Goal: Task Accomplishment & Management: Complete application form

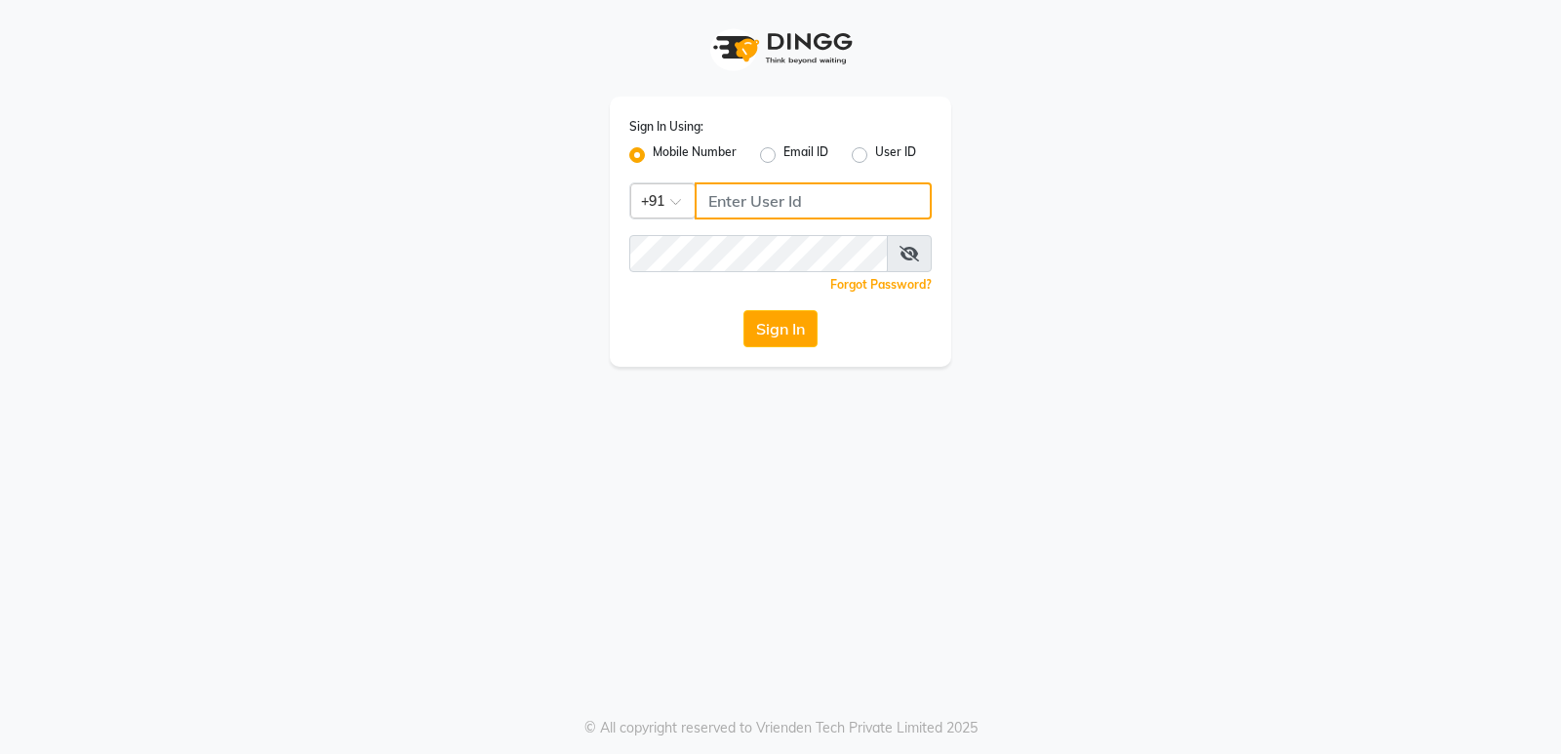
type input "9206566566"
click at [855, 214] on input "9206566566" at bounding box center [813, 200] width 237 height 37
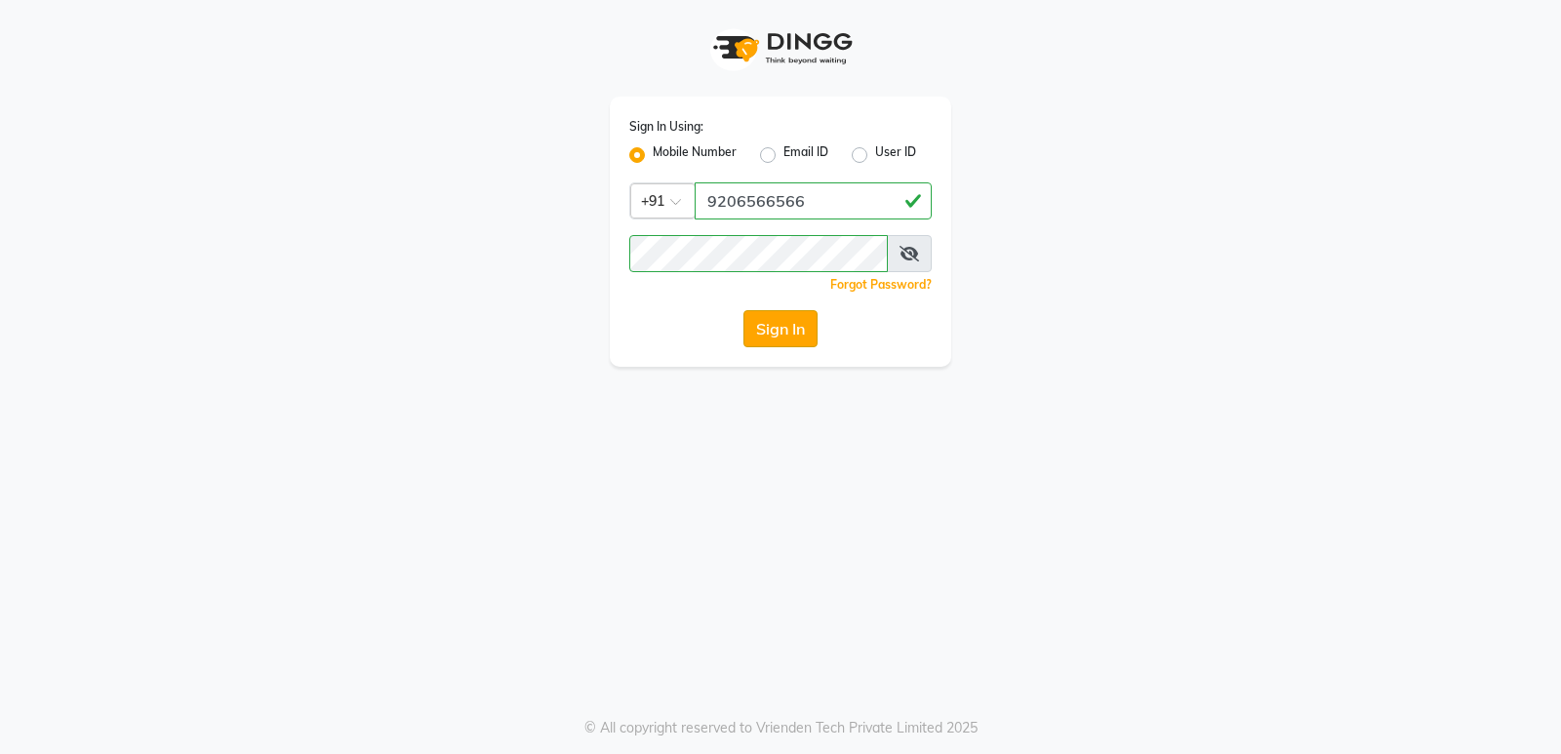
click at [804, 325] on button "Sign In" at bounding box center [780, 328] width 74 height 37
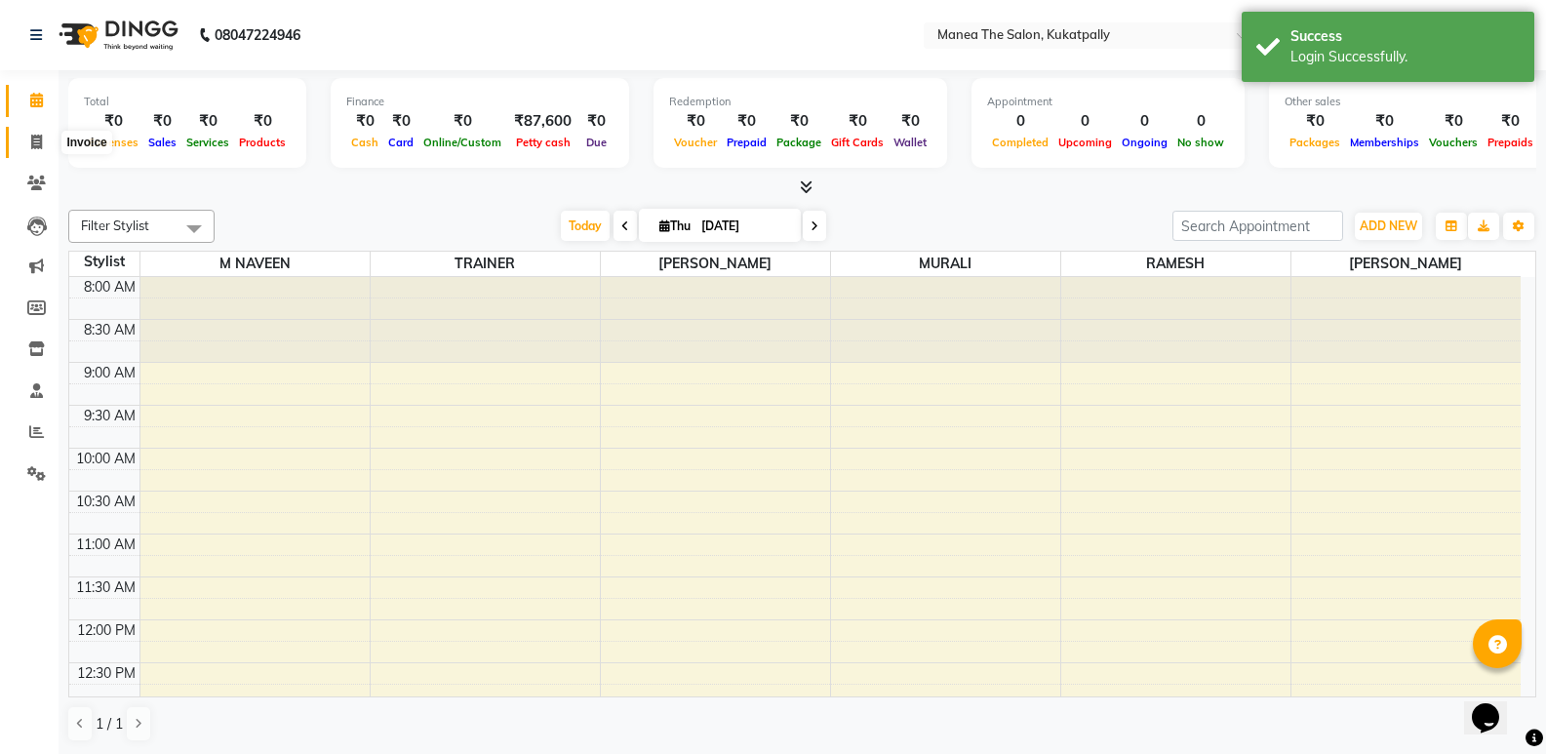
click at [31, 143] on icon at bounding box center [36, 142] width 11 height 15
select select "5471"
select select "service"
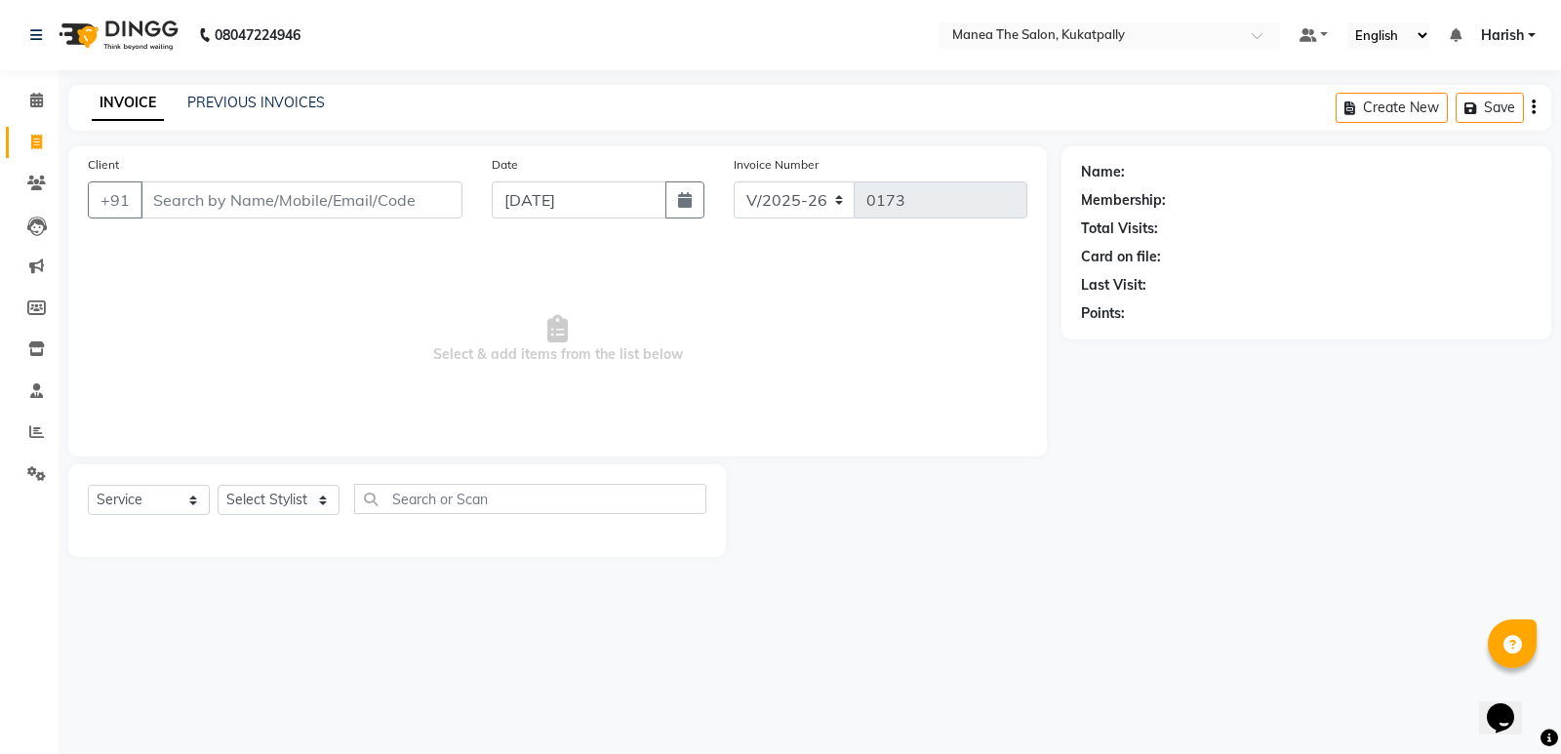
click at [212, 201] on input "Client" at bounding box center [301, 199] width 322 height 37
type input "CH LUCKY"
click at [455, 196] on button "Add Client" at bounding box center [412, 199] width 100 height 37
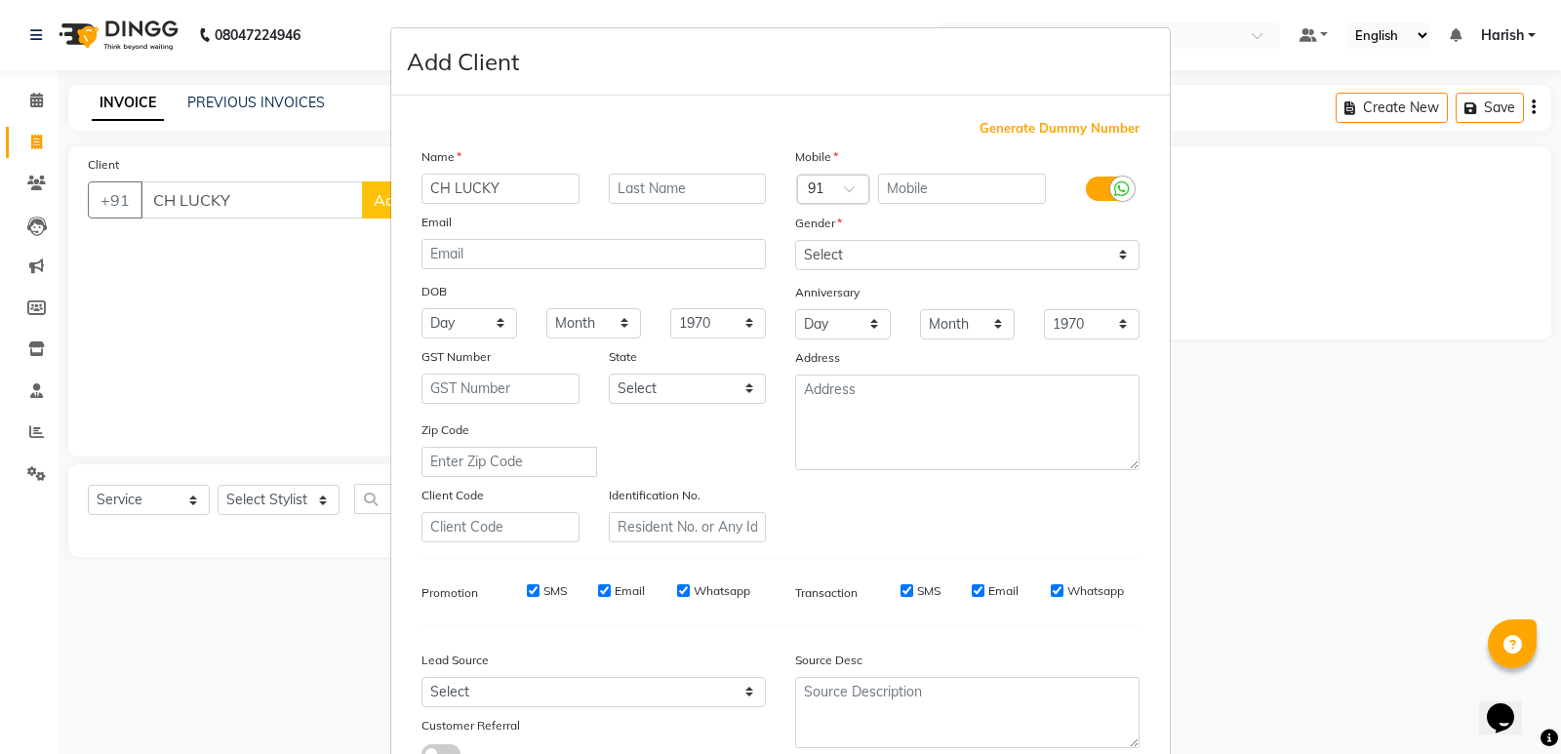
click at [497, 192] on input "CH LUCKY" at bounding box center [500, 189] width 158 height 30
click at [318, 187] on ngb-modal-window "Add Client Generate Dummy Number Name CH LUCKY Email DOB Day 01 02 03 04 05 06 …" at bounding box center [780, 377] width 1561 height 754
click at [512, 193] on input "CH LUCKY" at bounding box center [500, 189] width 158 height 30
click at [34, 142] on ngb-modal-window "Add Client Generate Dummy Number Name CH LUCKY Email DOB Day 01 02 03 04 05 06 …" at bounding box center [780, 377] width 1561 height 754
click at [259, 195] on ngb-modal-window "Add Client Generate Dummy Number Name CH LUCKY Email DOB Day 01 02 03 04 05 06 …" at bounding box center [780, 377] width 1561 height 754
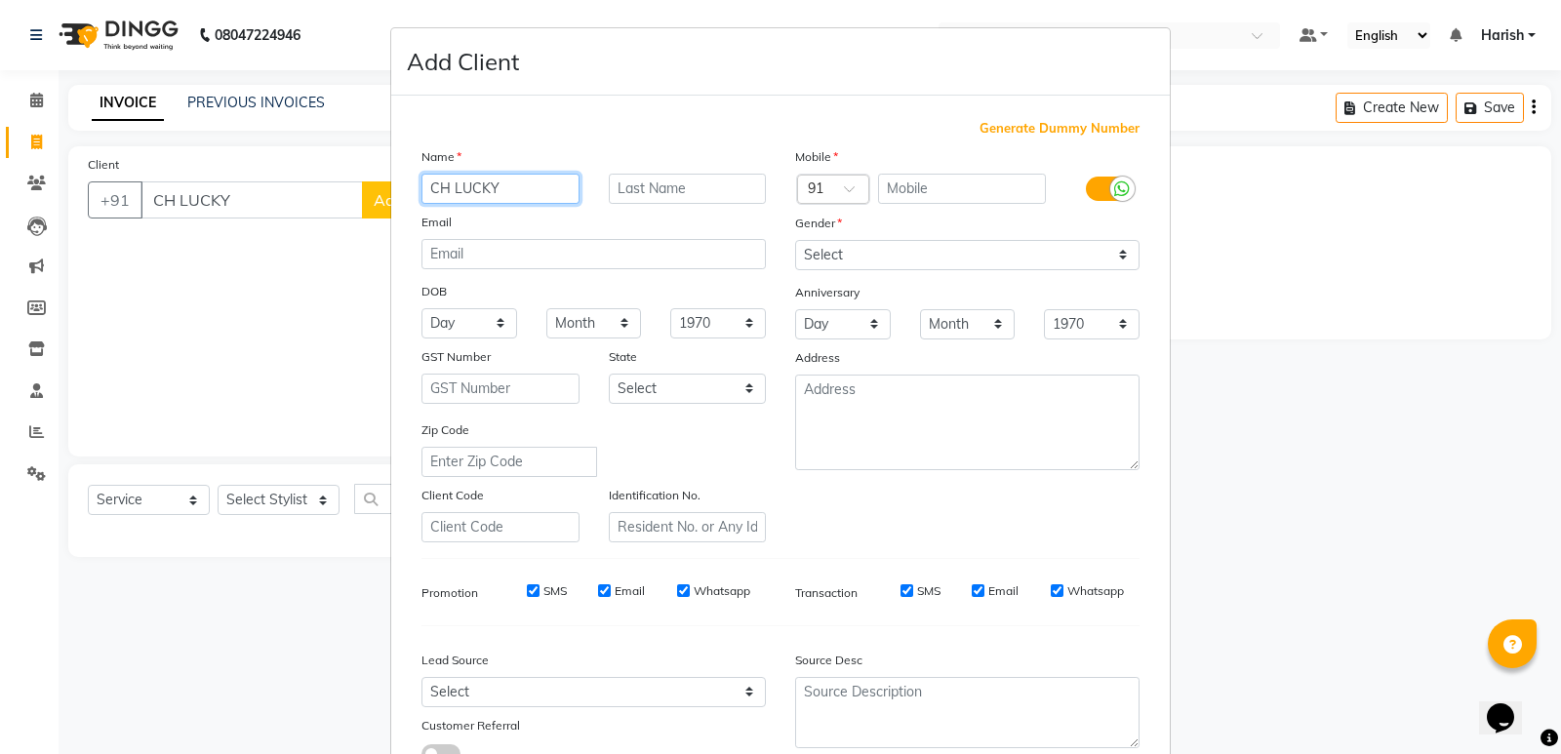
click at [500, 185] on input "CH LUCKY" at bounding box center [500, 189] width 158 height 30
type input "C"
click at [28, 103] on ngb-modal-window "Add Client Generate Dummy Number Name Email DOB Day 01 02 03 04 05 06 07 08 09 …" at bounding box center [780, 377] width 1561 height 754
click at [38, 143] on ngb-modal-window "Add Client Generate Dummy Number Name Email DOB Day 01 02 03 04 05 06 07 08 09 …" at bounding box center [780, 377] width 1561 height 754
click at [35, 139] on ngb-modal-window "Add Client Generate Dummy Number Name Email DOB Day 01 02 03 04 05 06 07 08 09 …" at bounding box center [780, 377] width 1561 height 754
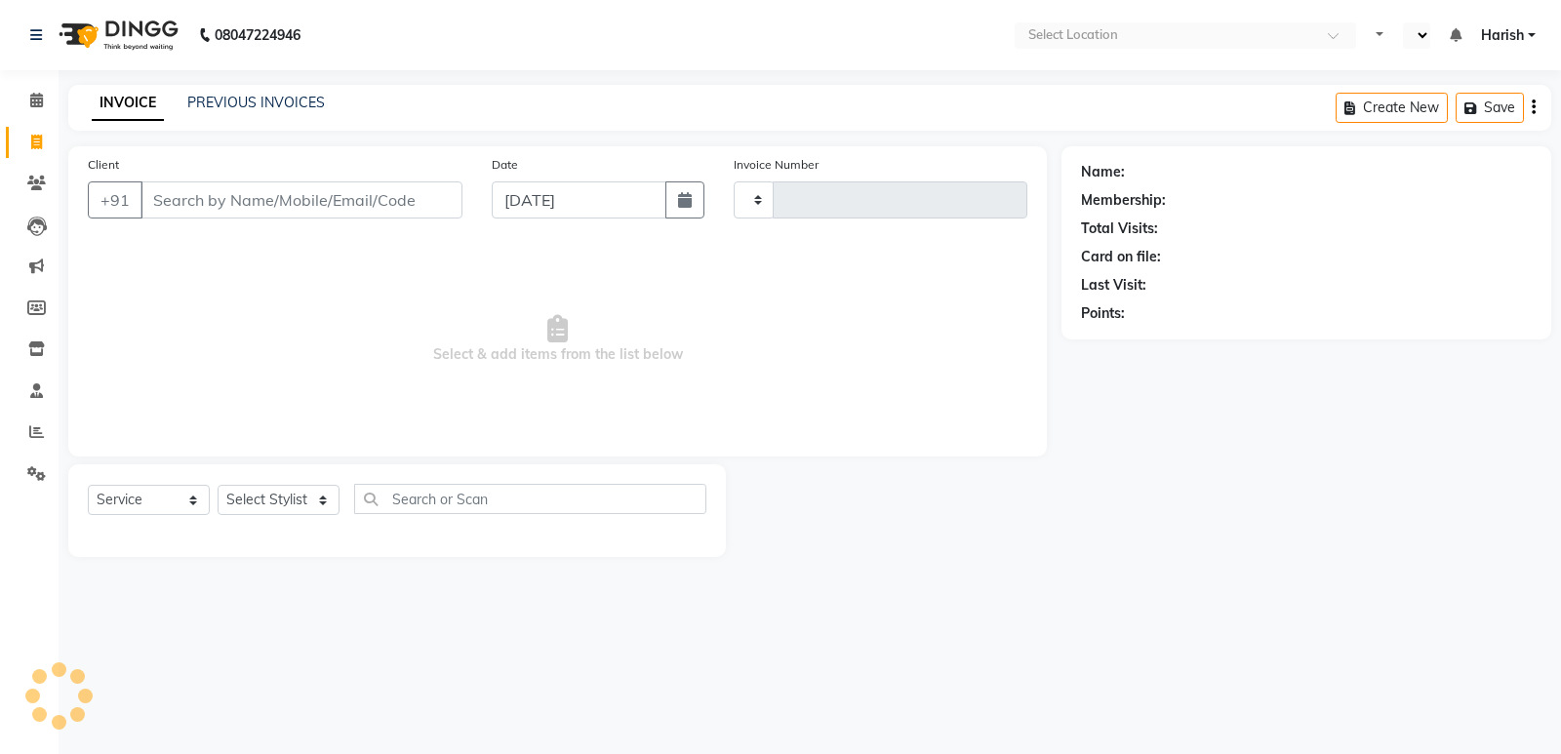
select select "service"
type input "0173"
select select "en"
select select "5471"
click at [261, 203] on input "Client" at bounding box center [301, 199] width 322 height 37
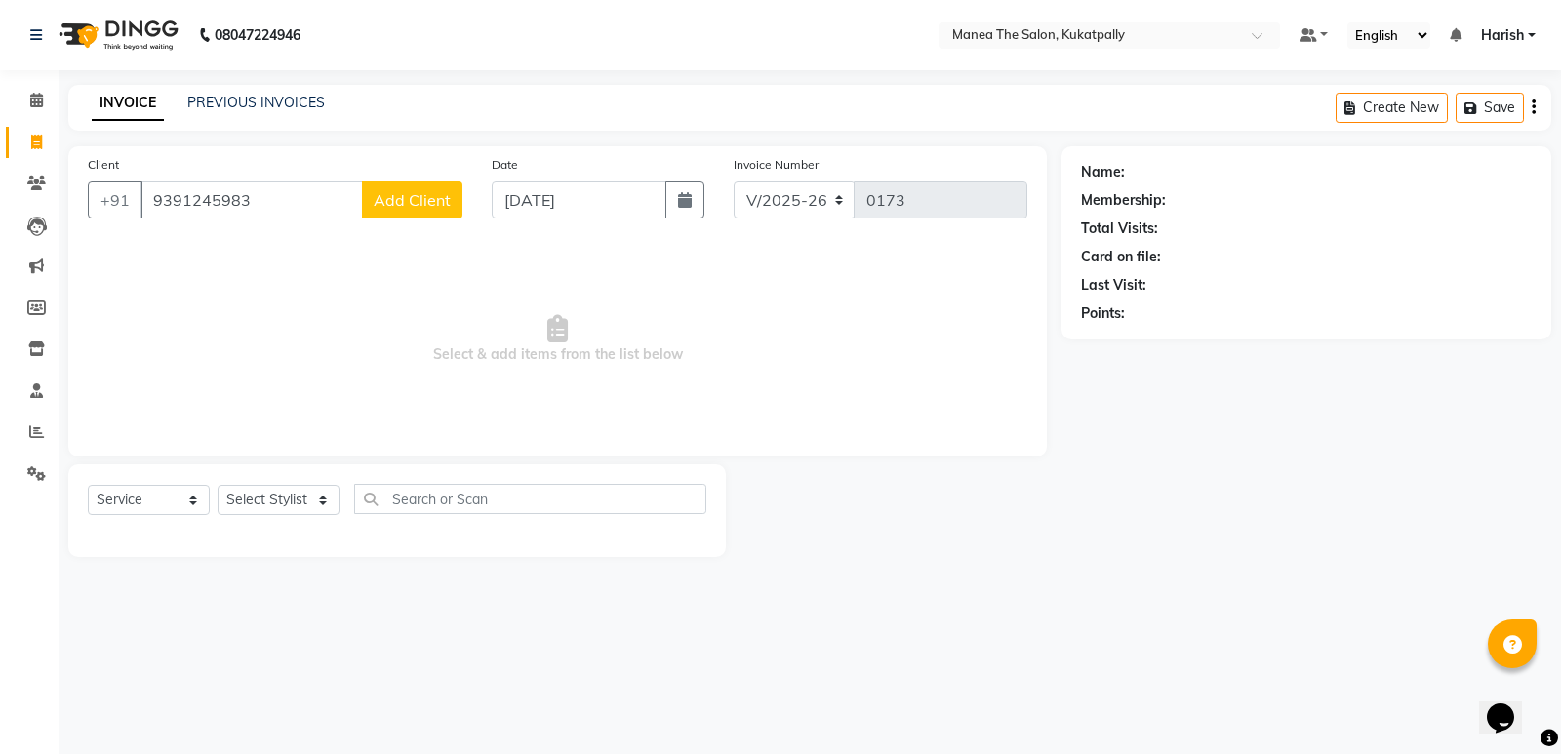
type input "9391245983"
click at [378, 202] on span "Add Client" at bounding box center [412, 200] width 77 height 20
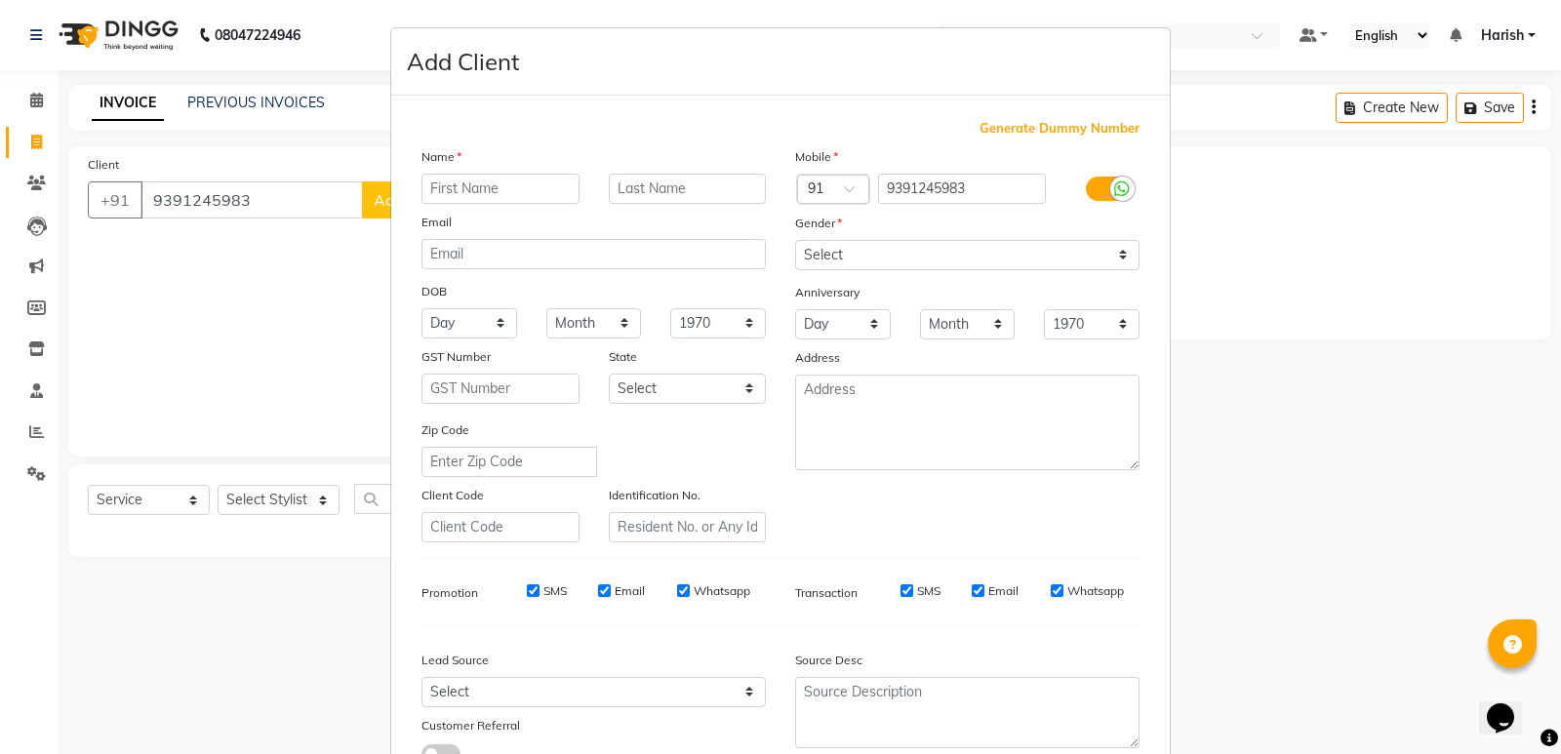
click at [432, 181] on input "text" at bounding box center [500, 189] width 158 height 30
type input "CH LUCKY"
drag, startPoint x: 1115, startPoint y: 254, endPoint x: 1095, endPoint y: 269, distance: 25.0
click at [1115, 254] on select "Select Male Female Other Prefer Not To Say" at bounding box center [967, 255] width 344 height 30
select select "male"
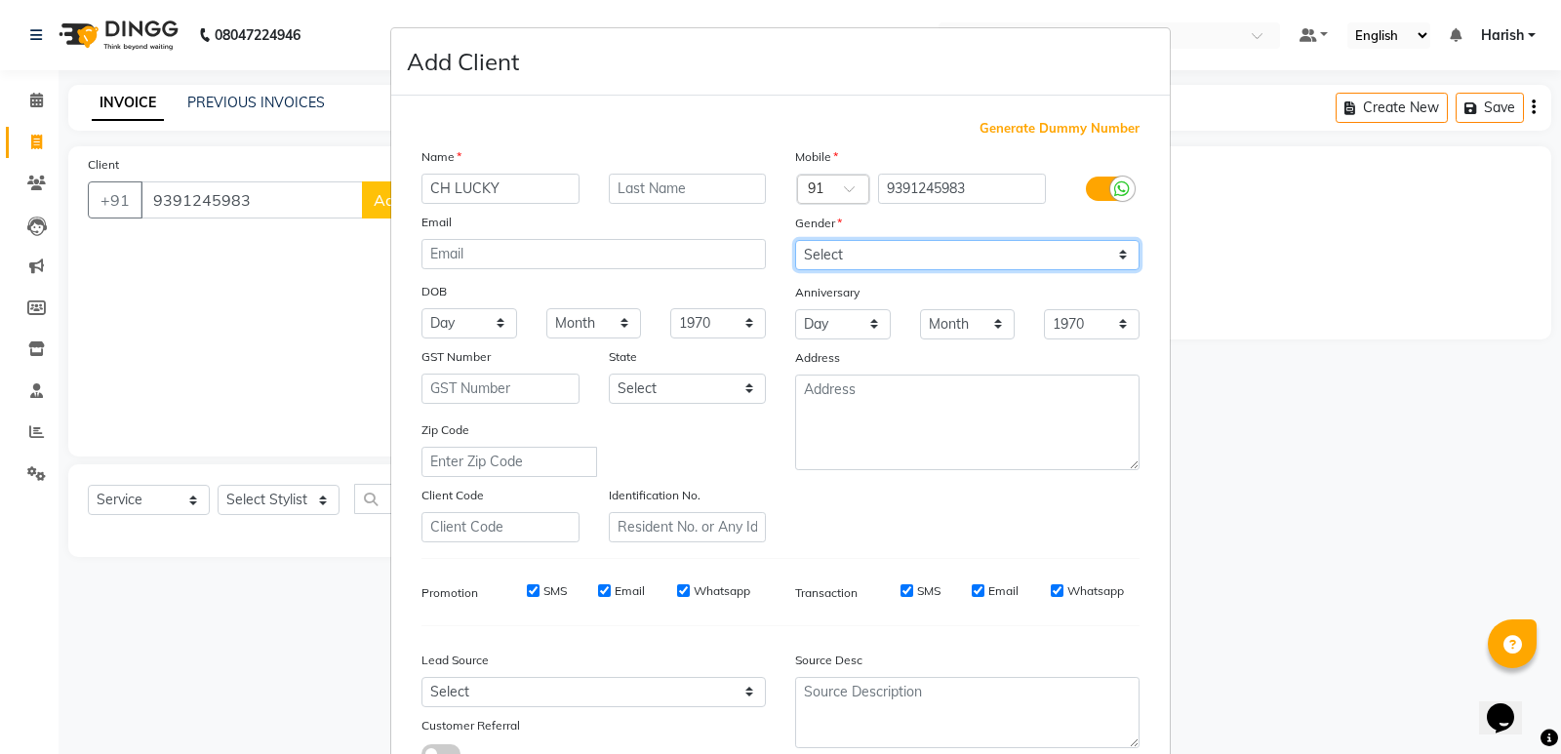
click at [795, 240] on select "Select Male Female Other Prefer Not To Say" at bounding box center [967, 255] width 344 height 30
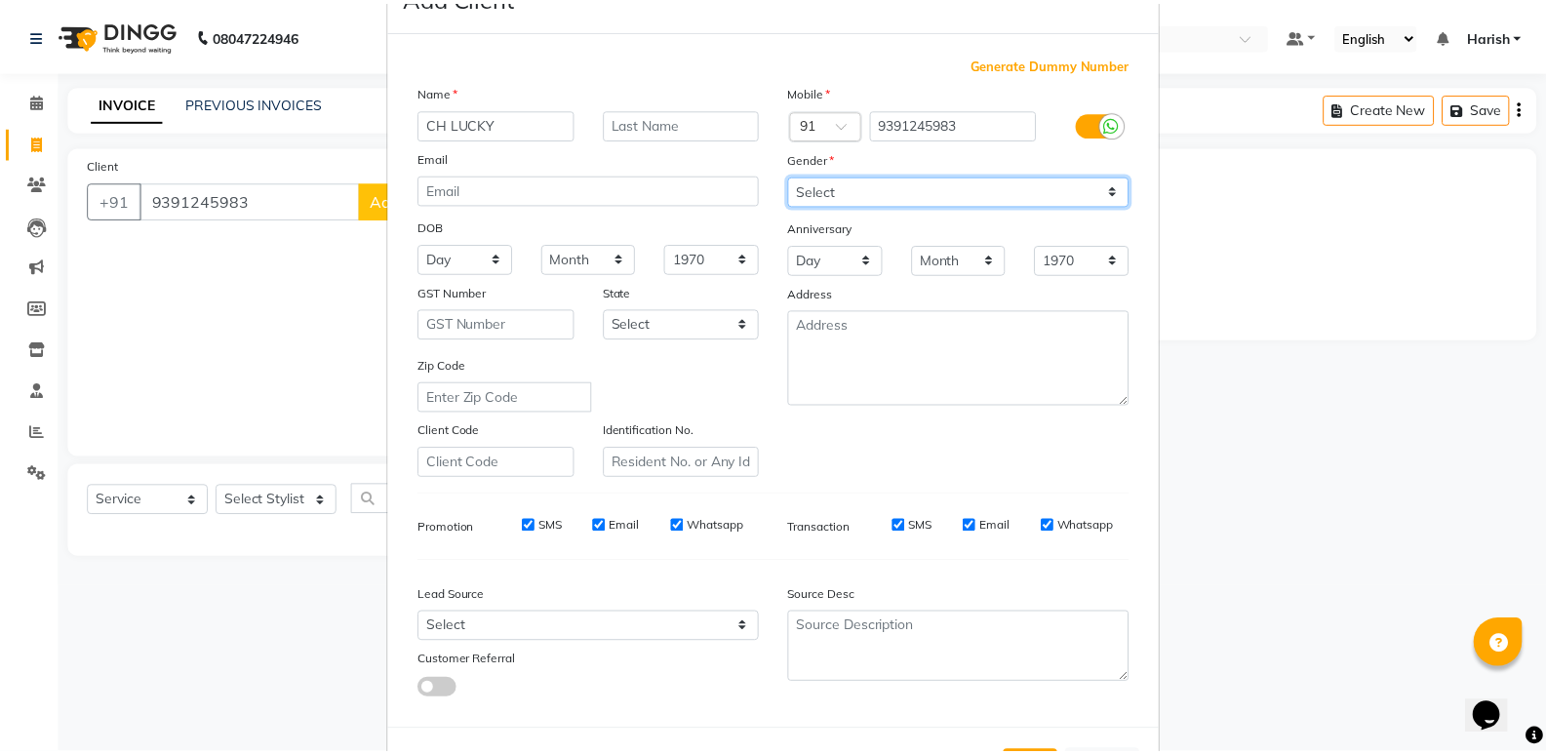
scroll to position [146, 0]
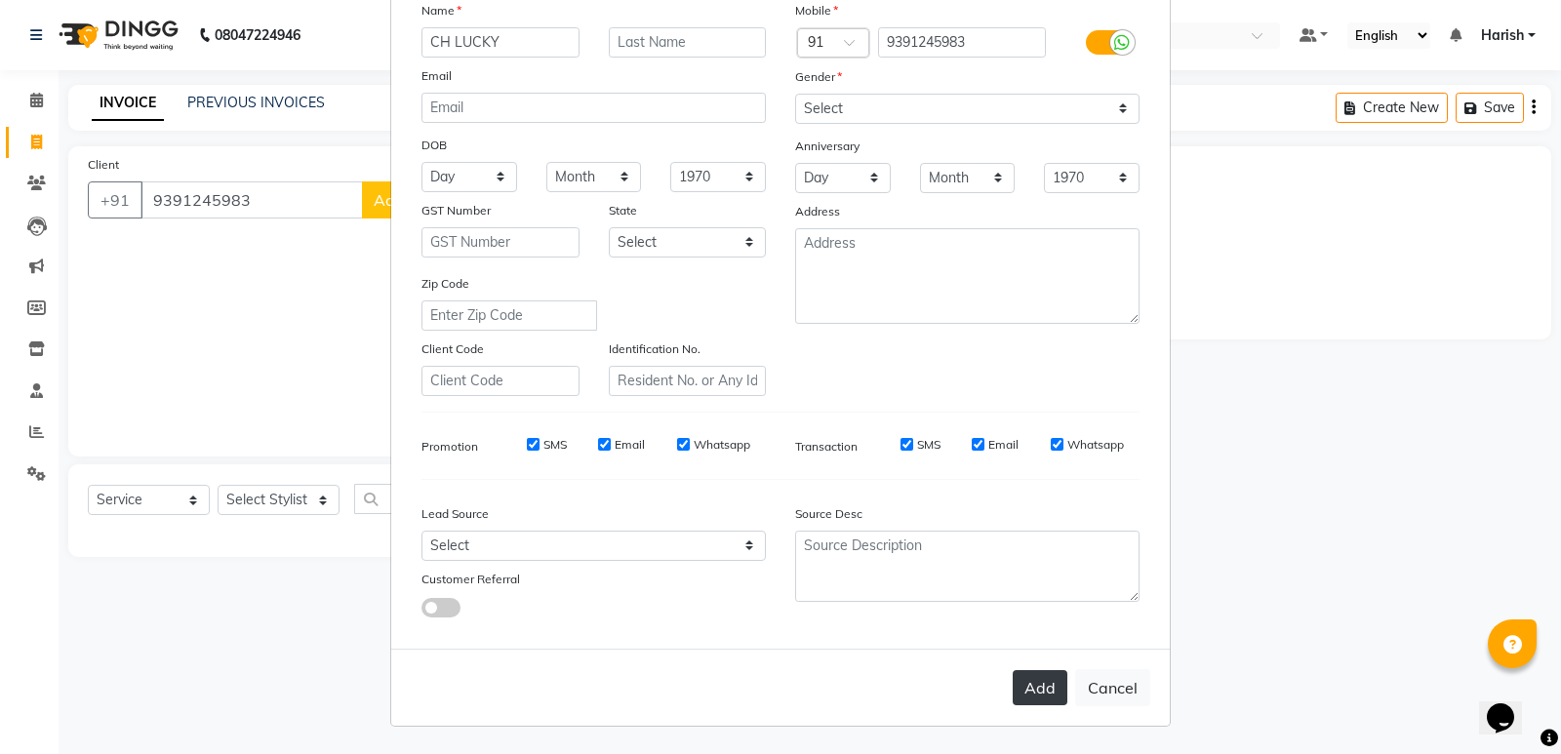
click at [1027, 690] on button "Add" at bounding box center [1039, 687] width 55 height 35
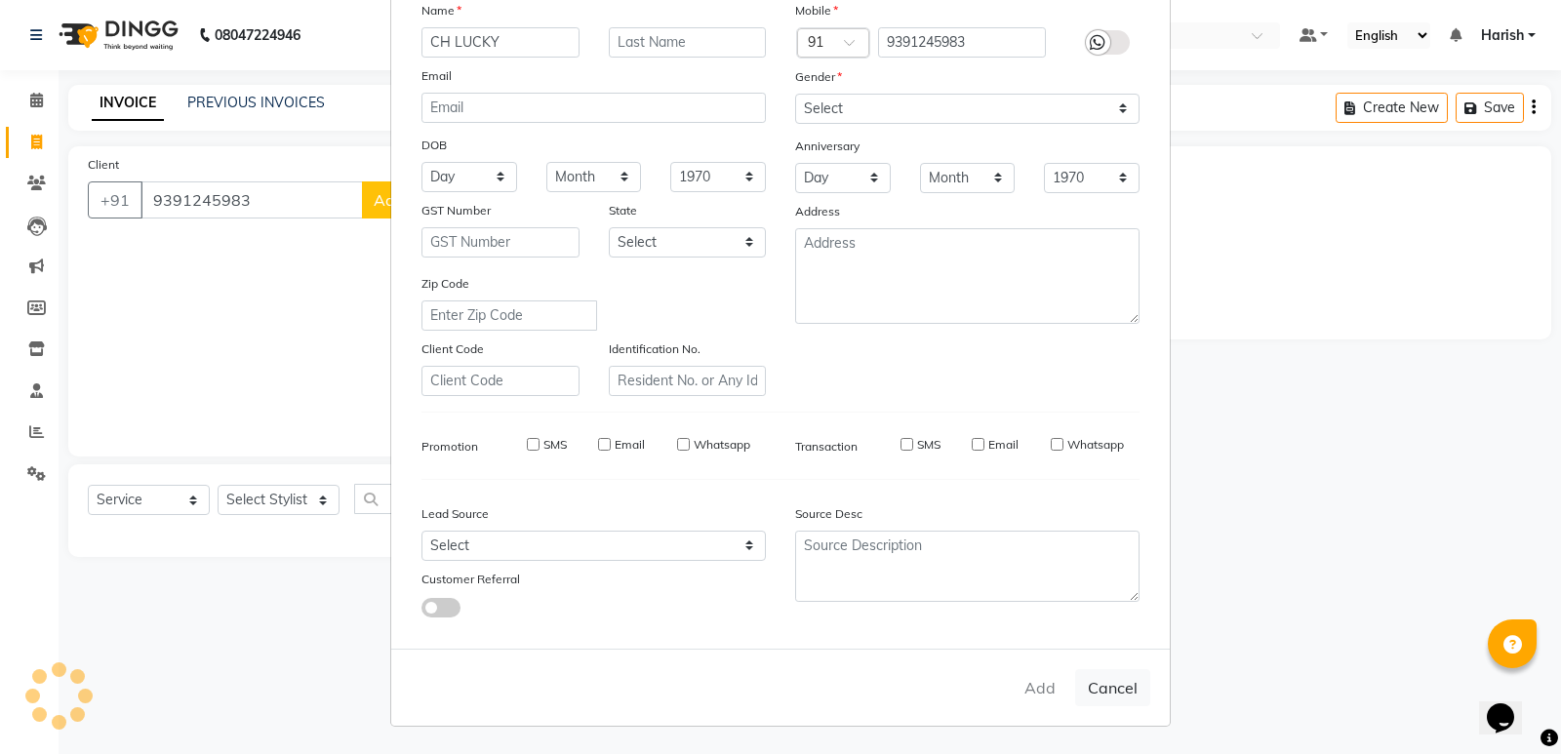
select select
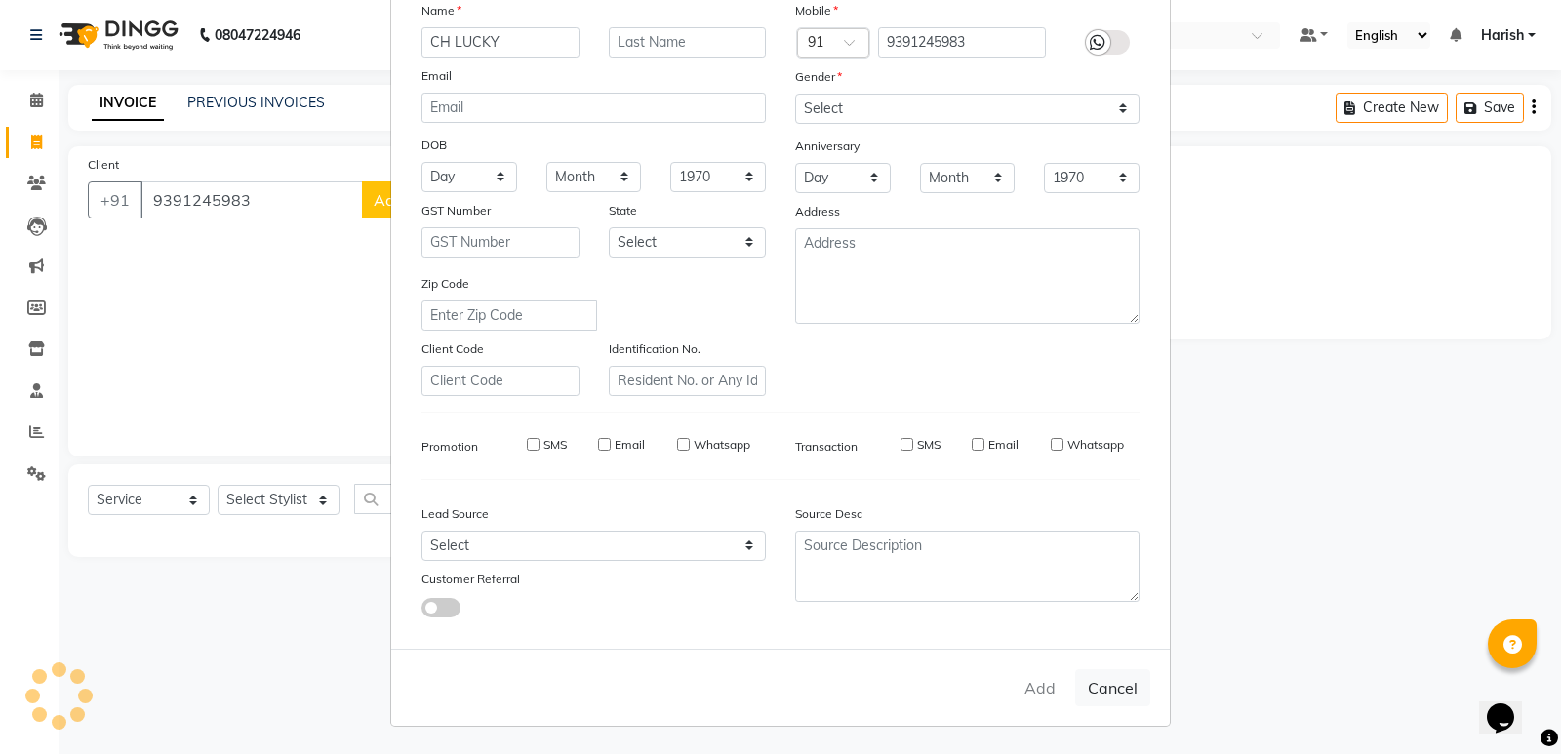
select select
checkbox input "false"
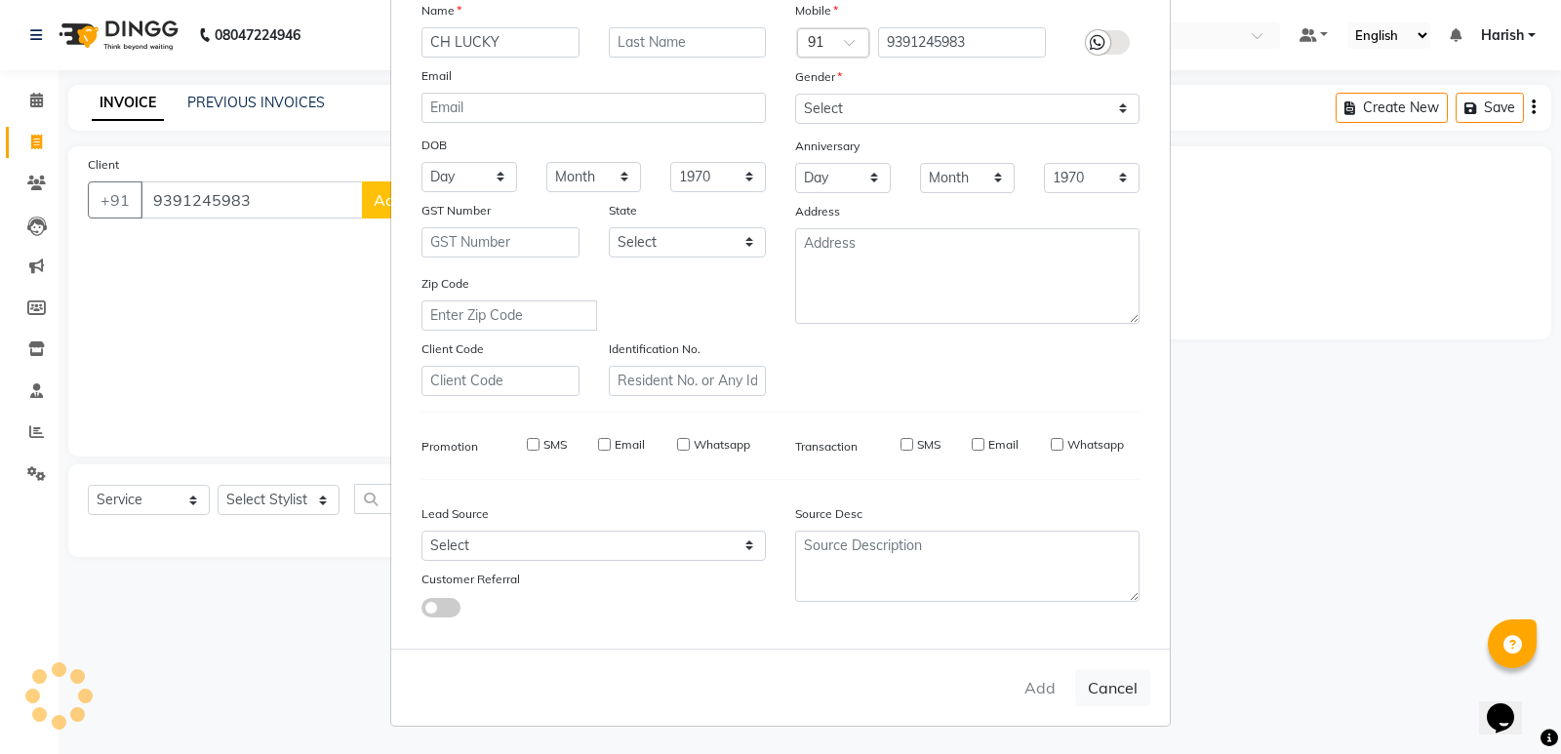
checkbox input "false"
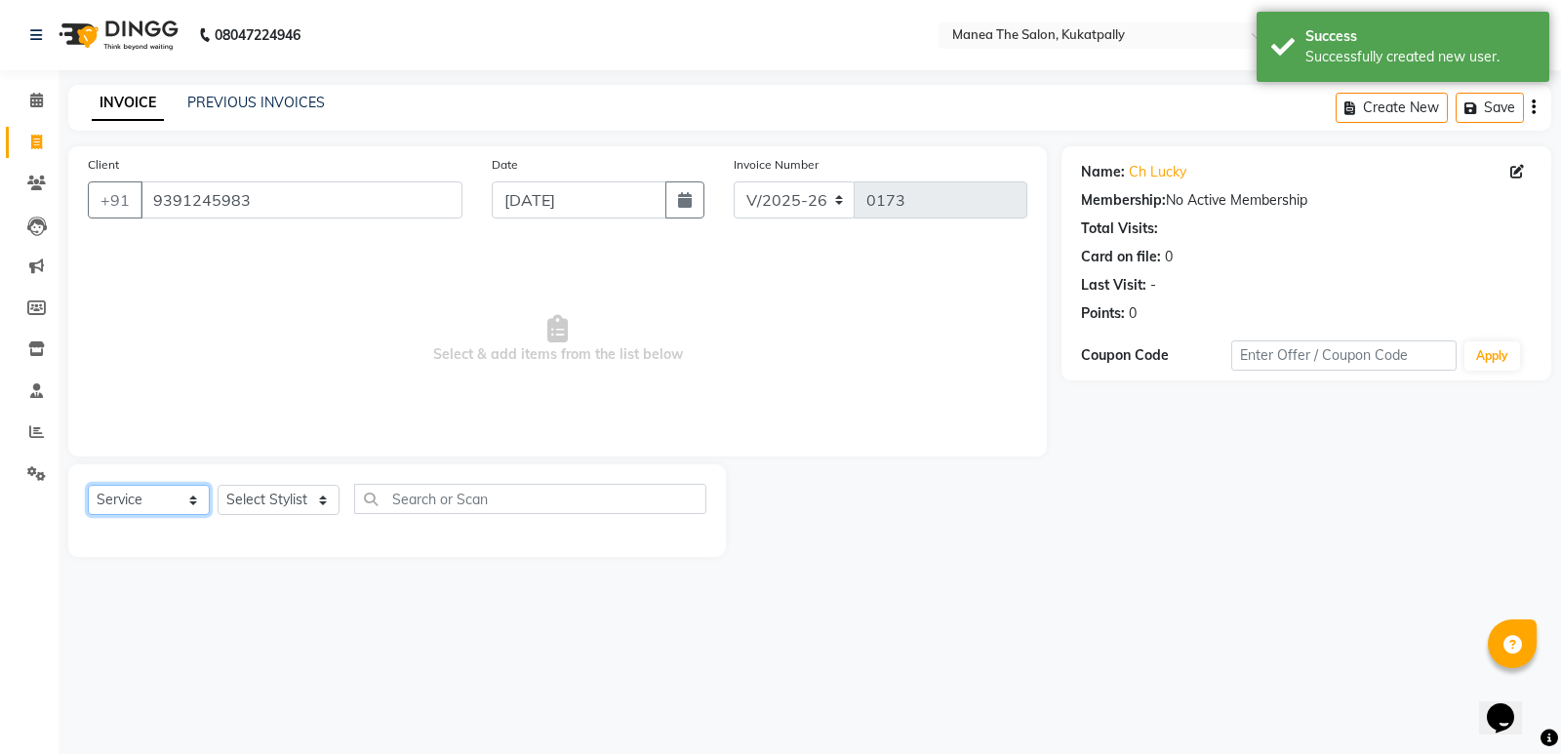
click at [190, 500] on select "Select Service Product Membership Package Voucher Prepaid Gift Card" at bounding box center [149, 500] width 122 height 30
select select "membership"
click at [88, 485] on select "Select Service Product Membership Package Voucher Prepaid Gift Card" at bounding box center [149, 500] width 122 height 30
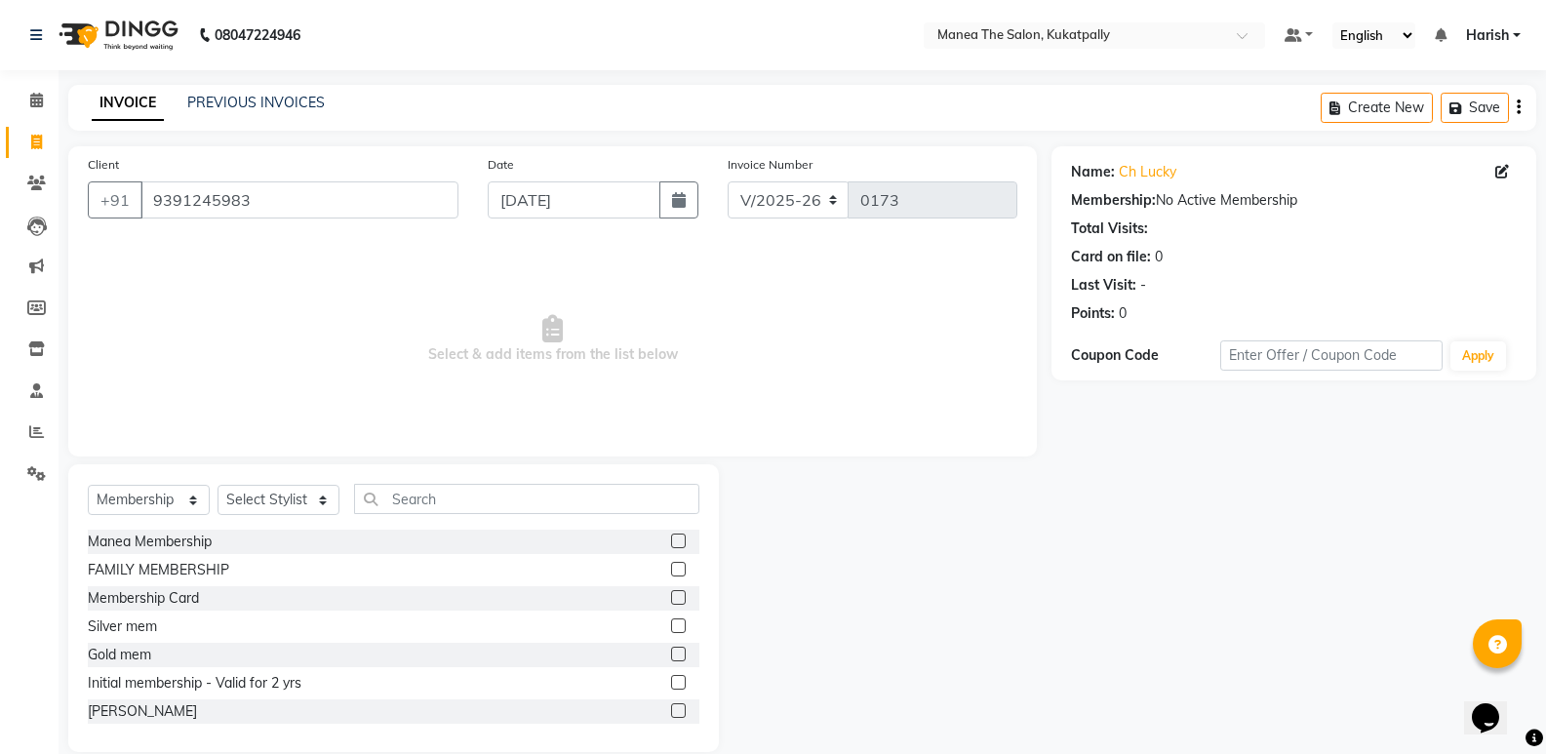
click at [671, 568] on label at bounding box center [678, 569] width 15 height 15
click at [671, 568] on input "checkbox" at bounding box center [677, 570] width 13 height 13
checkbox input "false"
click at [321, 501] on select "Select Stylist M NAVEEN MURALI RAMESH RATNAMALA SIRISHA TRAINER" at bounding box center [279, 500] width 122 height 30
select select "65458"
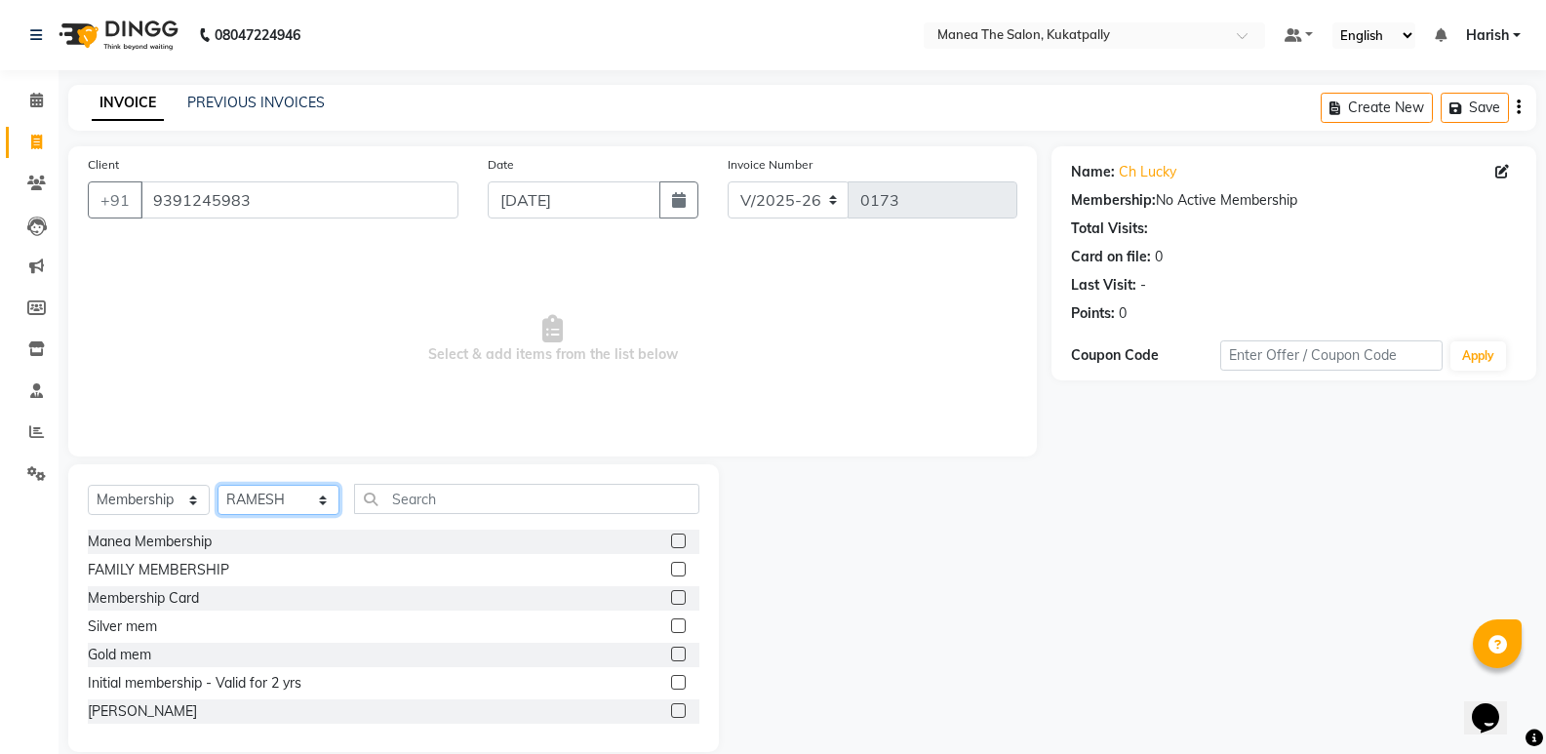
click at [218, 485] on select "Select Stylist M NAVEEN MURALI RAMESH RATNAMALA SIRISHA TRAINER" at bounding box center [279, 500] width 122 height 30
click at [224, 570] on div "FAMILY MEMBERSHIP" at bounding box center [158, 570] width 141 height 20
select select "select"
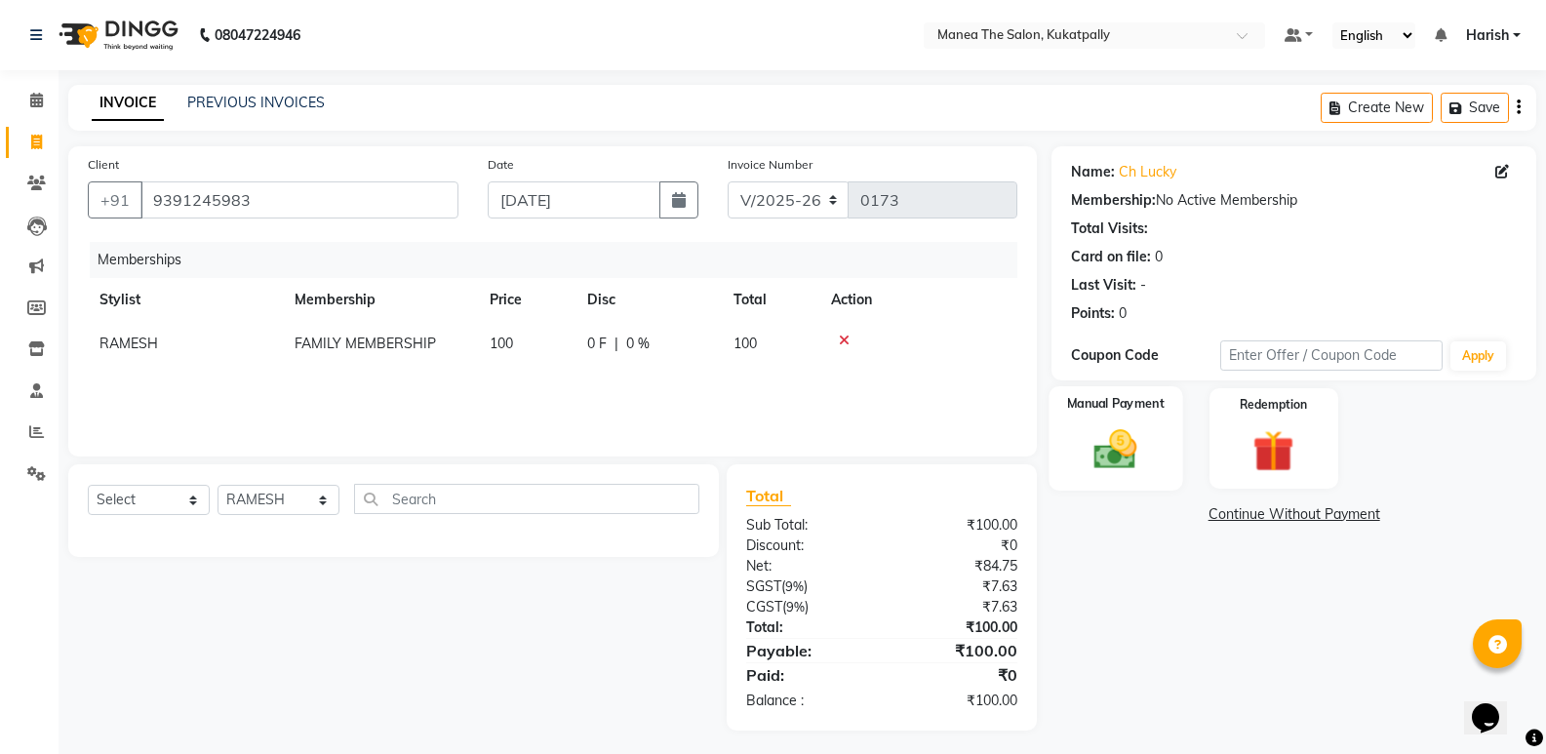
click at [1120, 452] on img at bounding box center [1115, 449] width 69 height 50
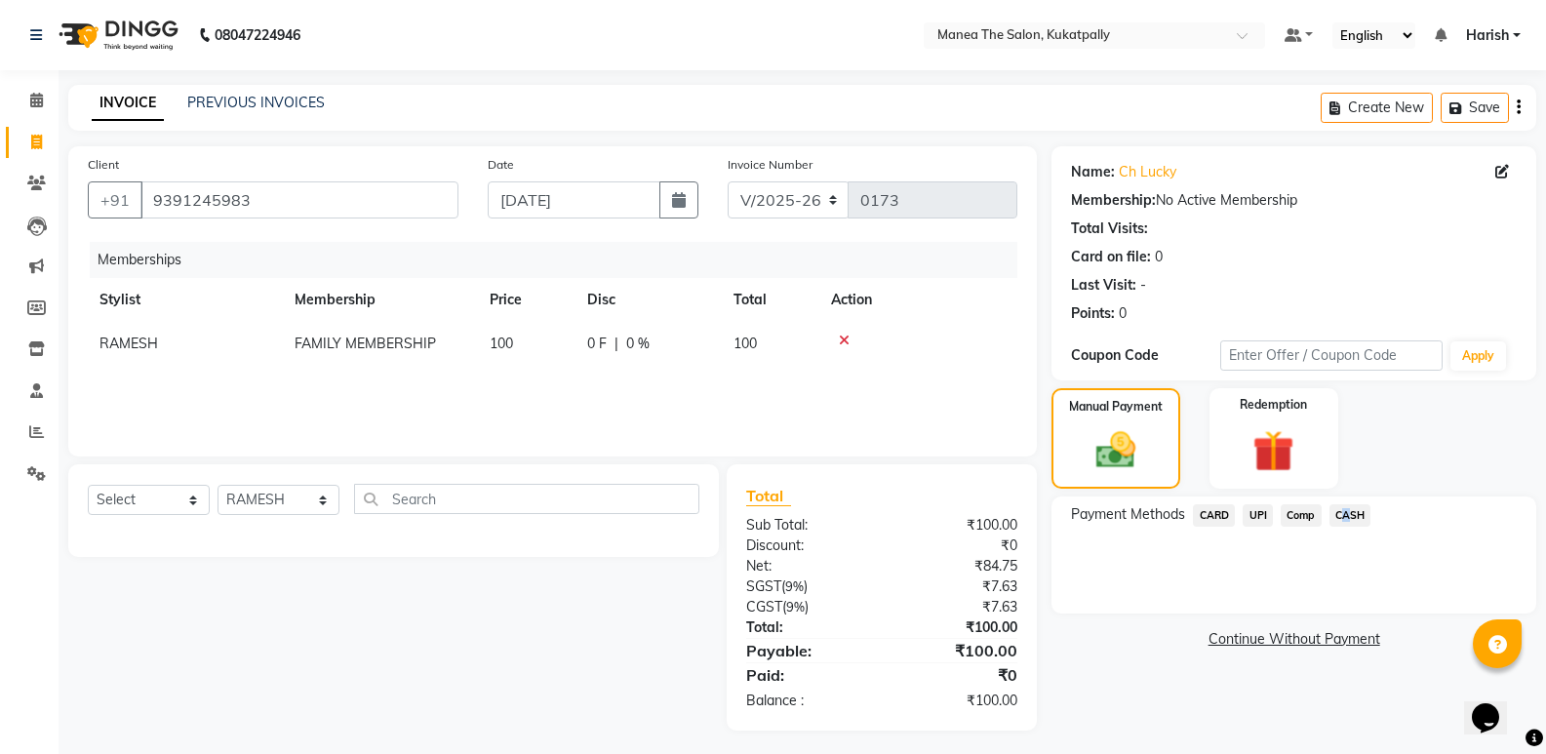
click at [1340, 514] on span "CASH" at bounding box center [1351, 515] width 42 height 22
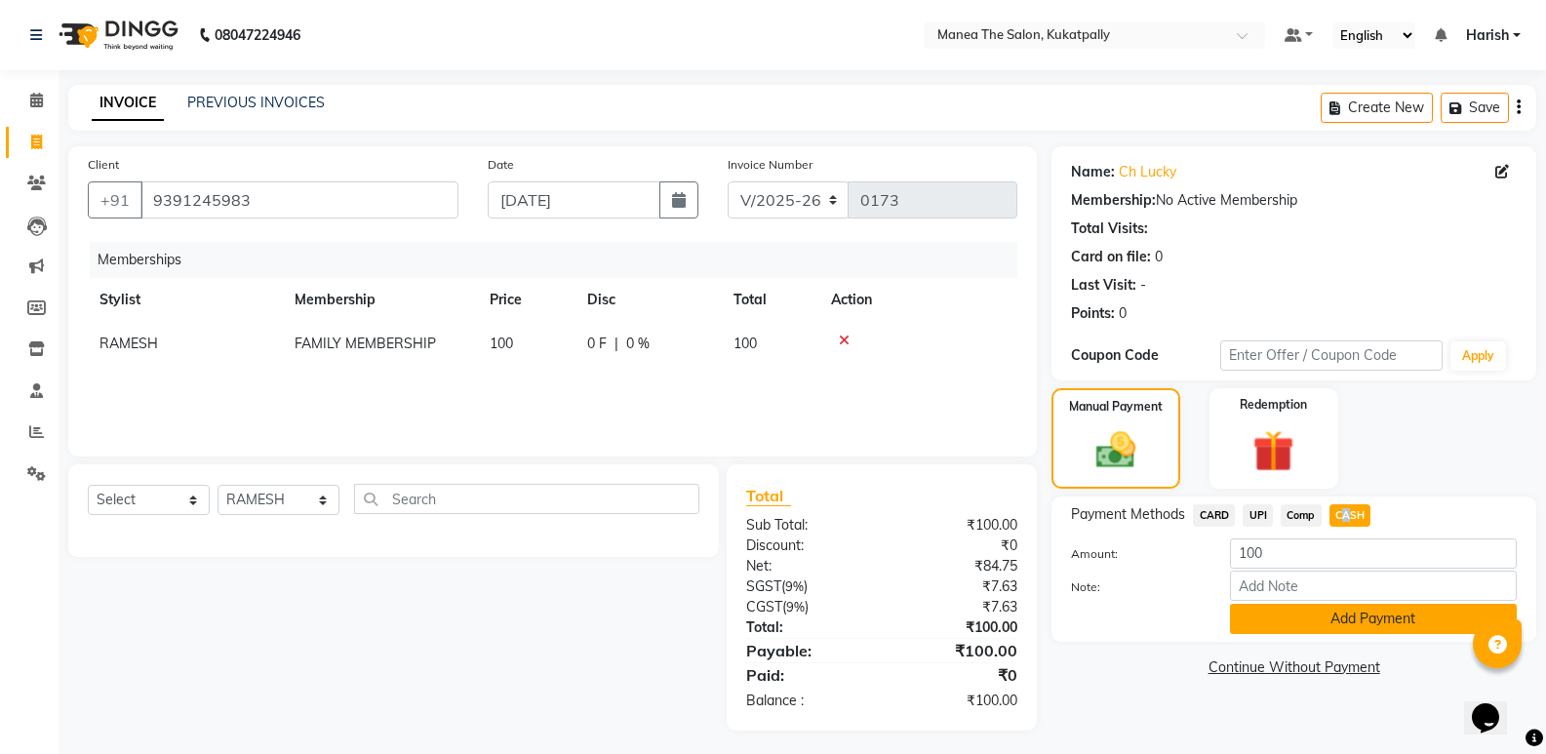
click at [1298, 621] on button "Add Payment" at bounding box center [1373, 619] width 287 height 30
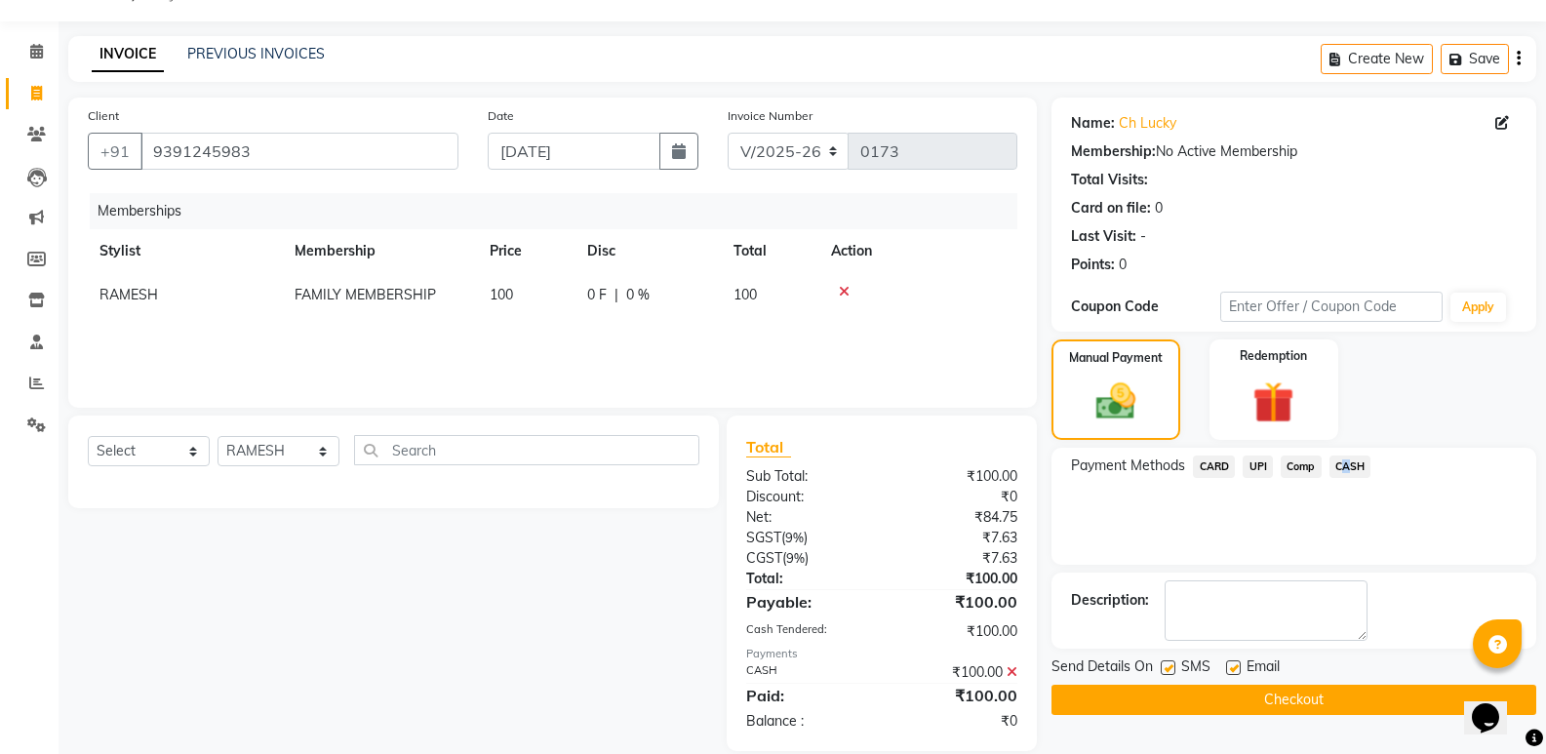
scroll to position [75, 0]
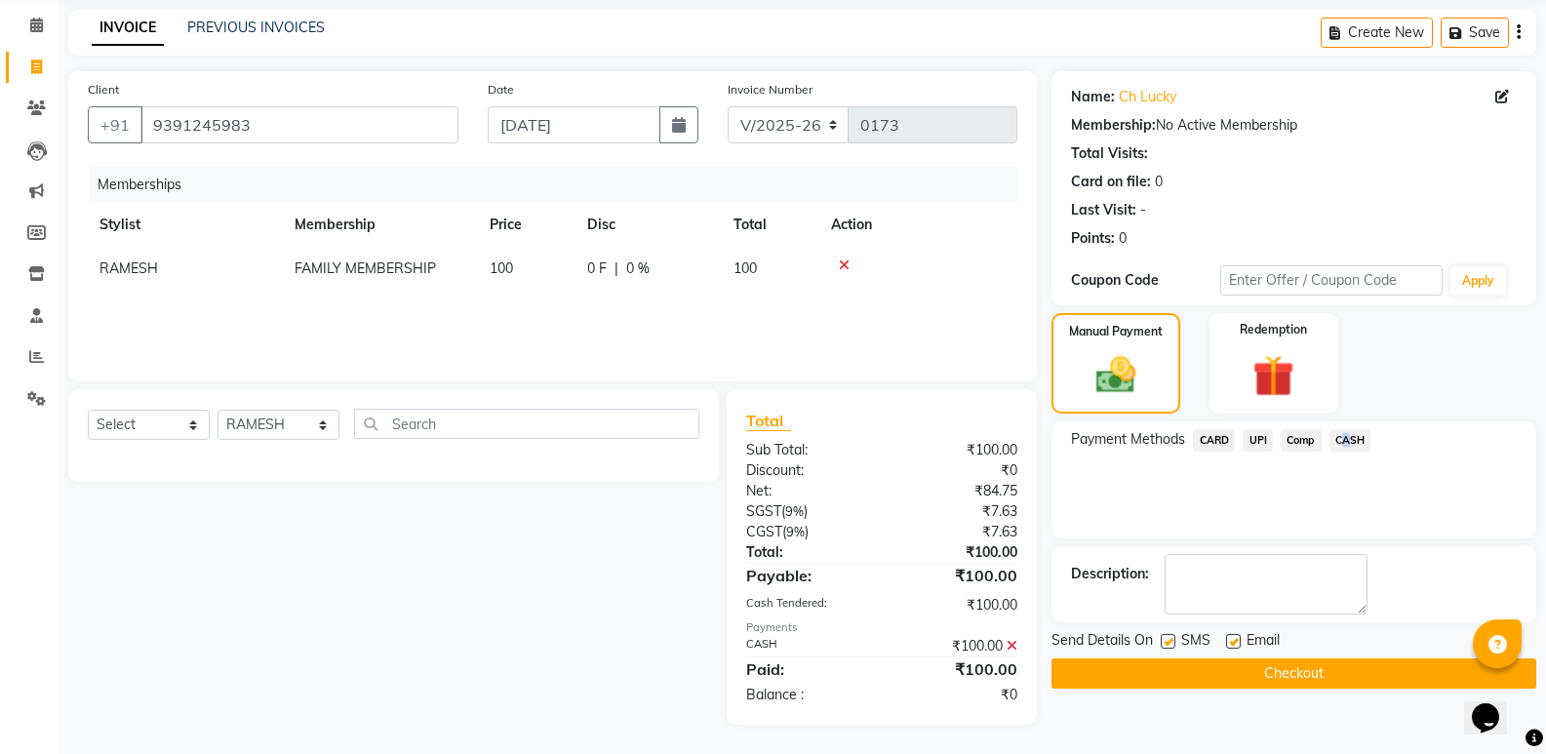
click at [1248, 684] on button "Checkout" at bounding box center [1294, 673] width 485 height 30
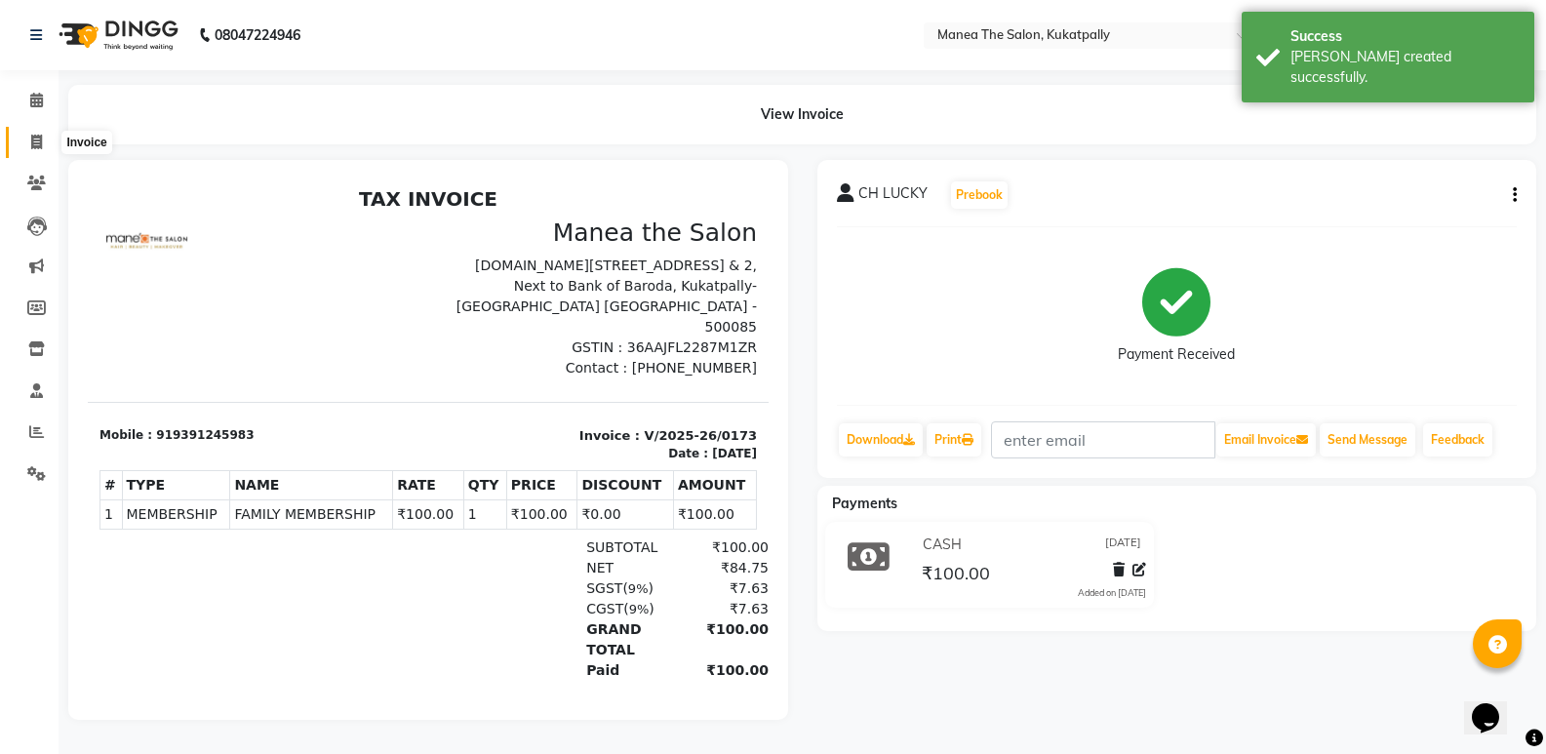
click at [34, 137] on icon at bounding box center [36, 142] width 11 height 15
select select "service"
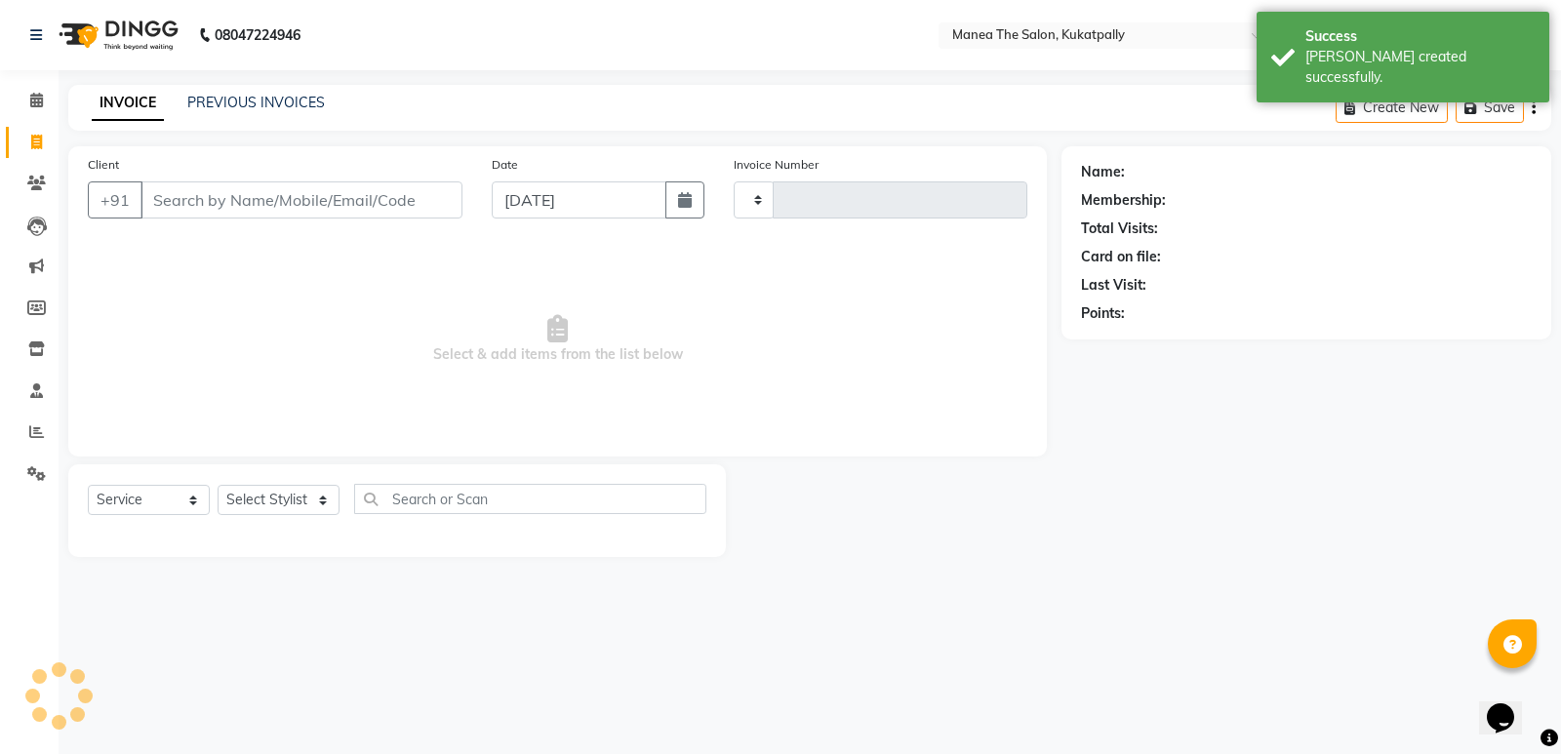
type input "0174"
select select "5471"
click at [169, 197] on input "Client" at bounding box center [301, 199] width 322 height 37
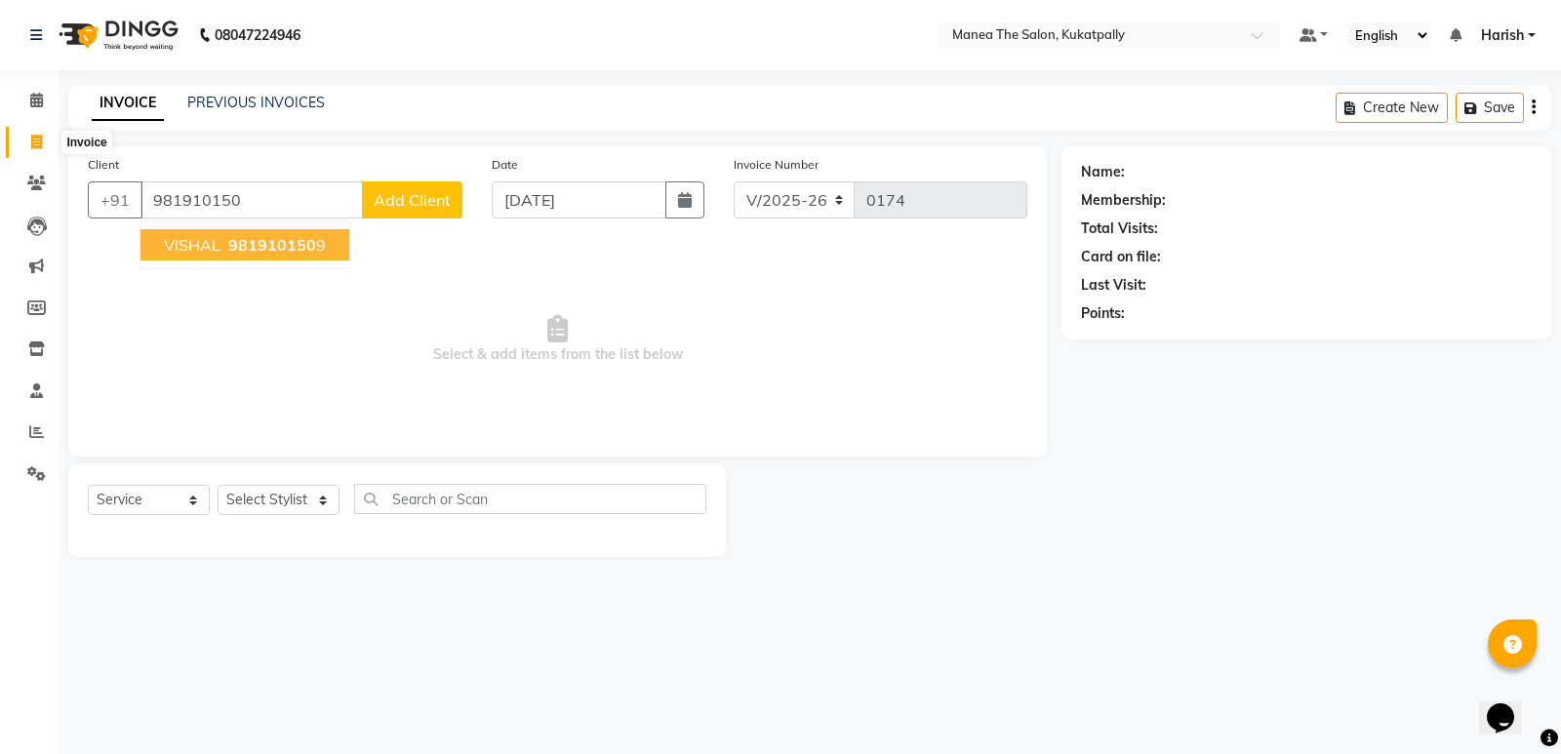
type input "981910150"
click at [43, 137] on span at bounding box center [37, 143] width 34 height 22
select select "service"
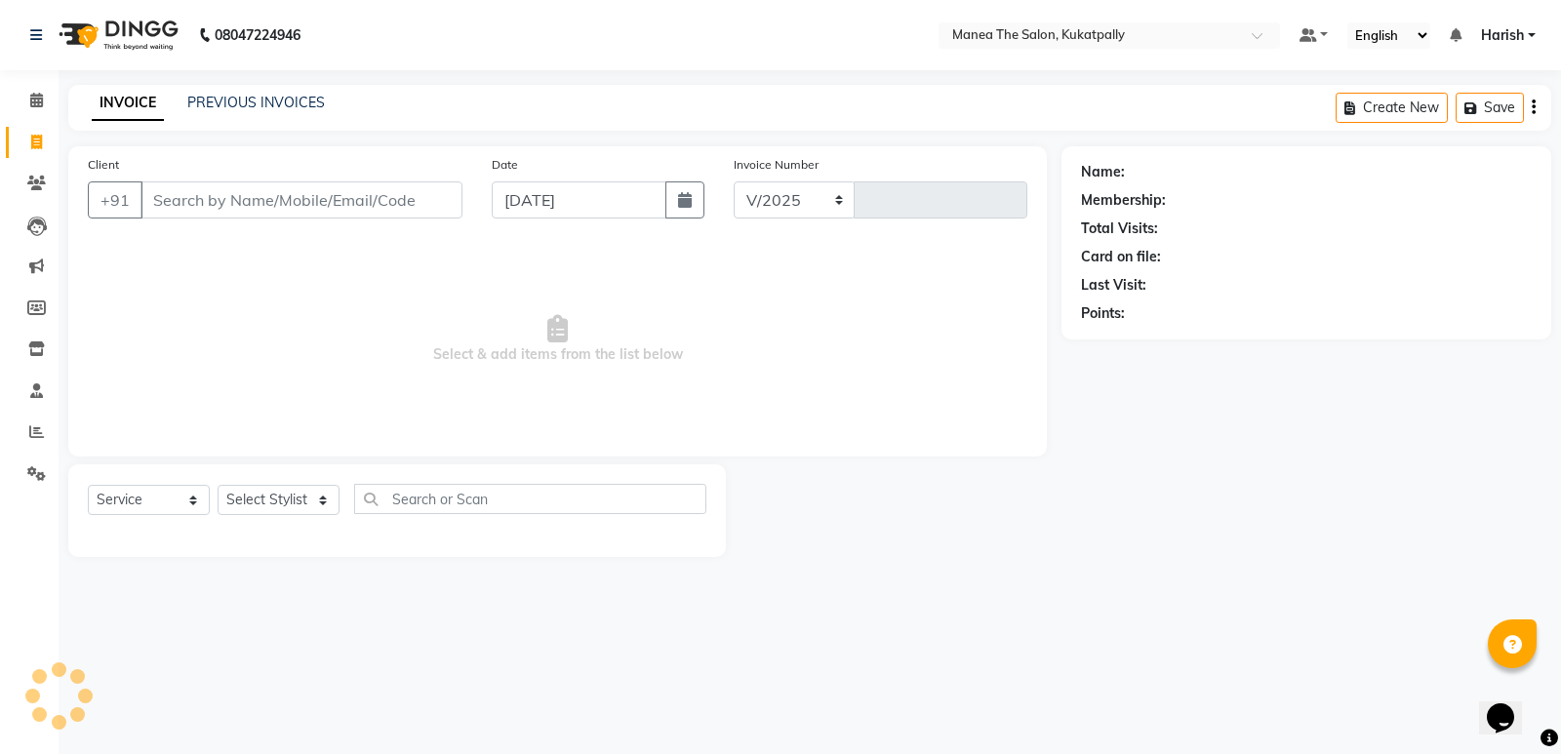
select select "5471"
type input "0174"
click at [361, 205] on input "Client" at bounding box center [301, 199] width 322 height 37
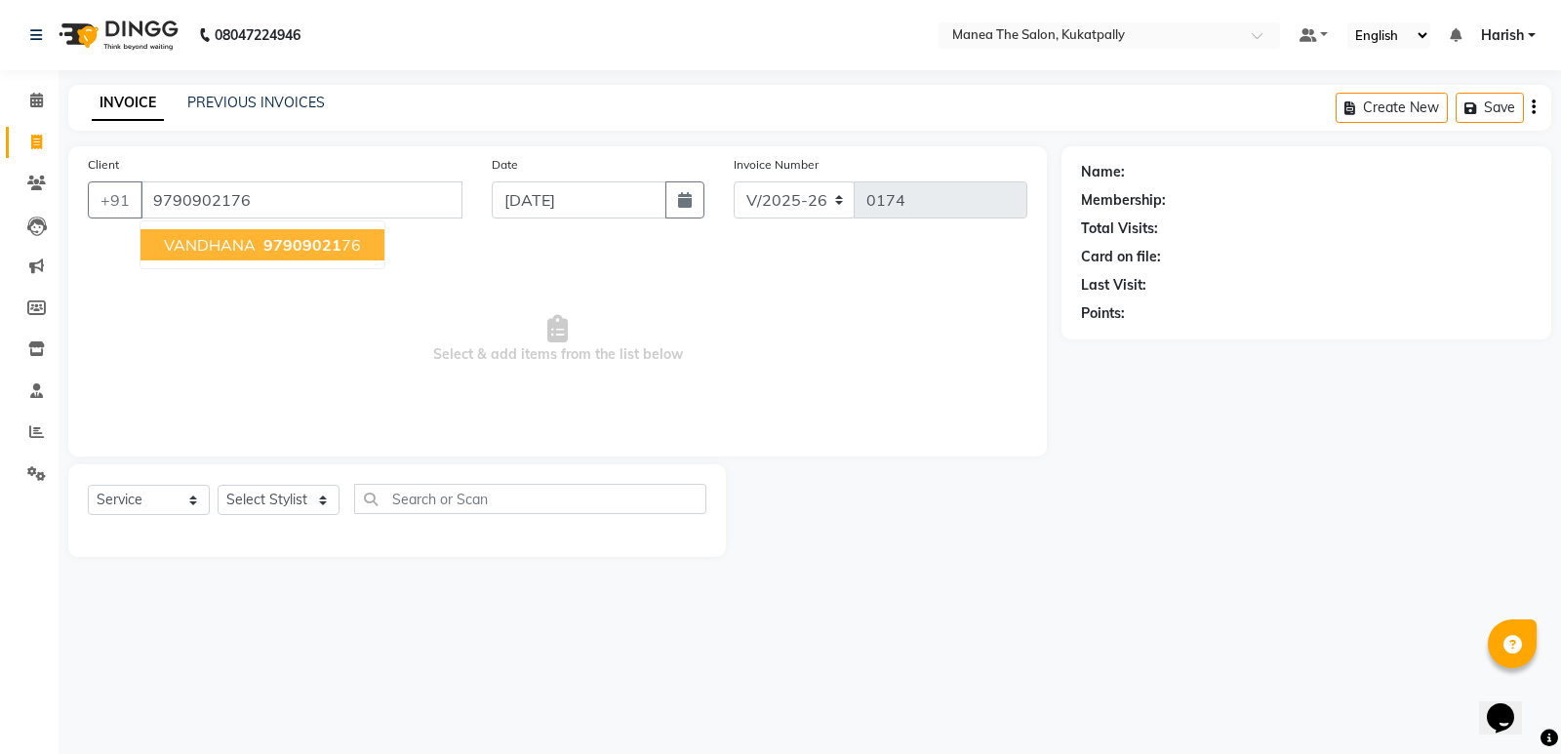
type input "9790902176"
select select "1: Object"
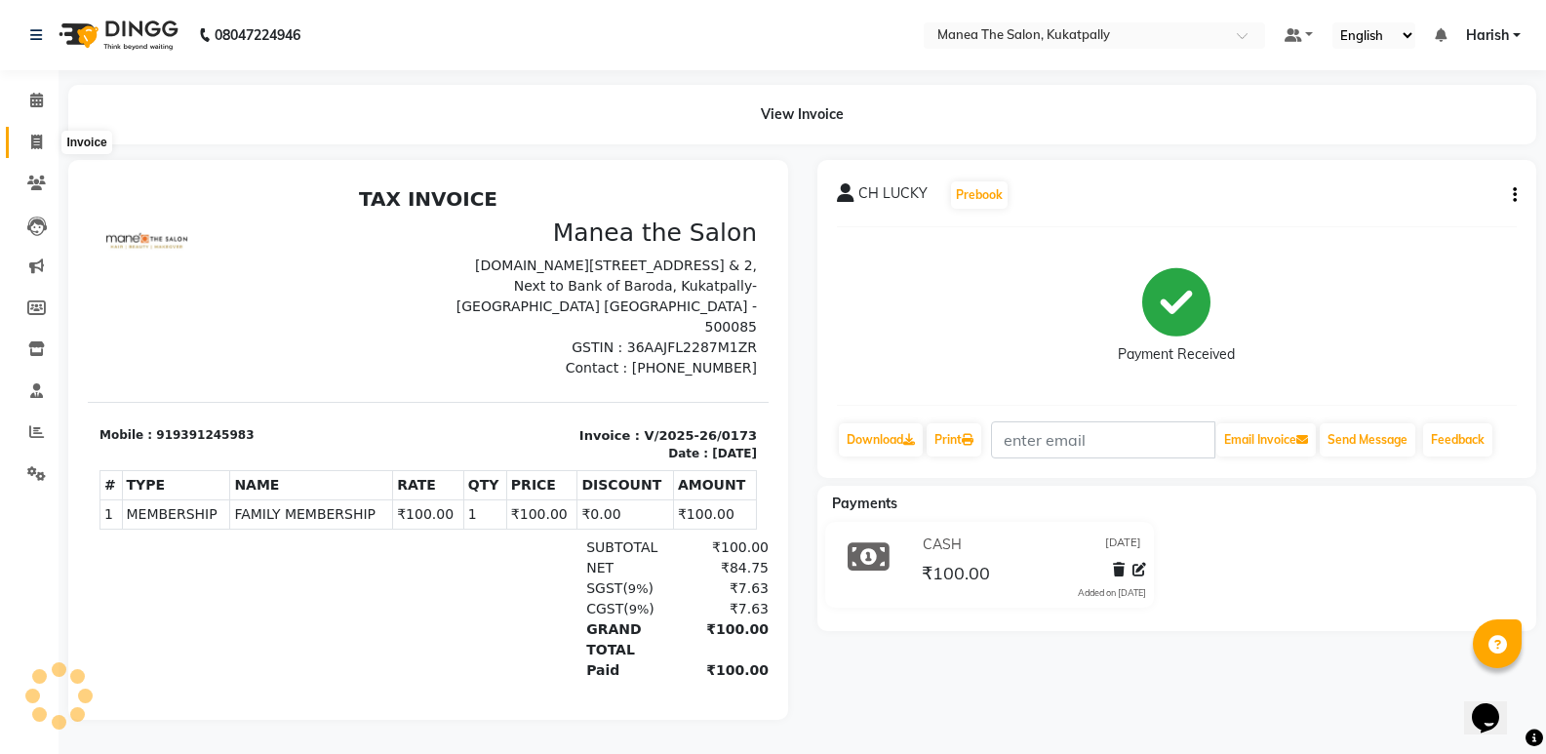
click at [36, 139] on icon at bounding box center [36, 142] width 11 height 15
select select "service"
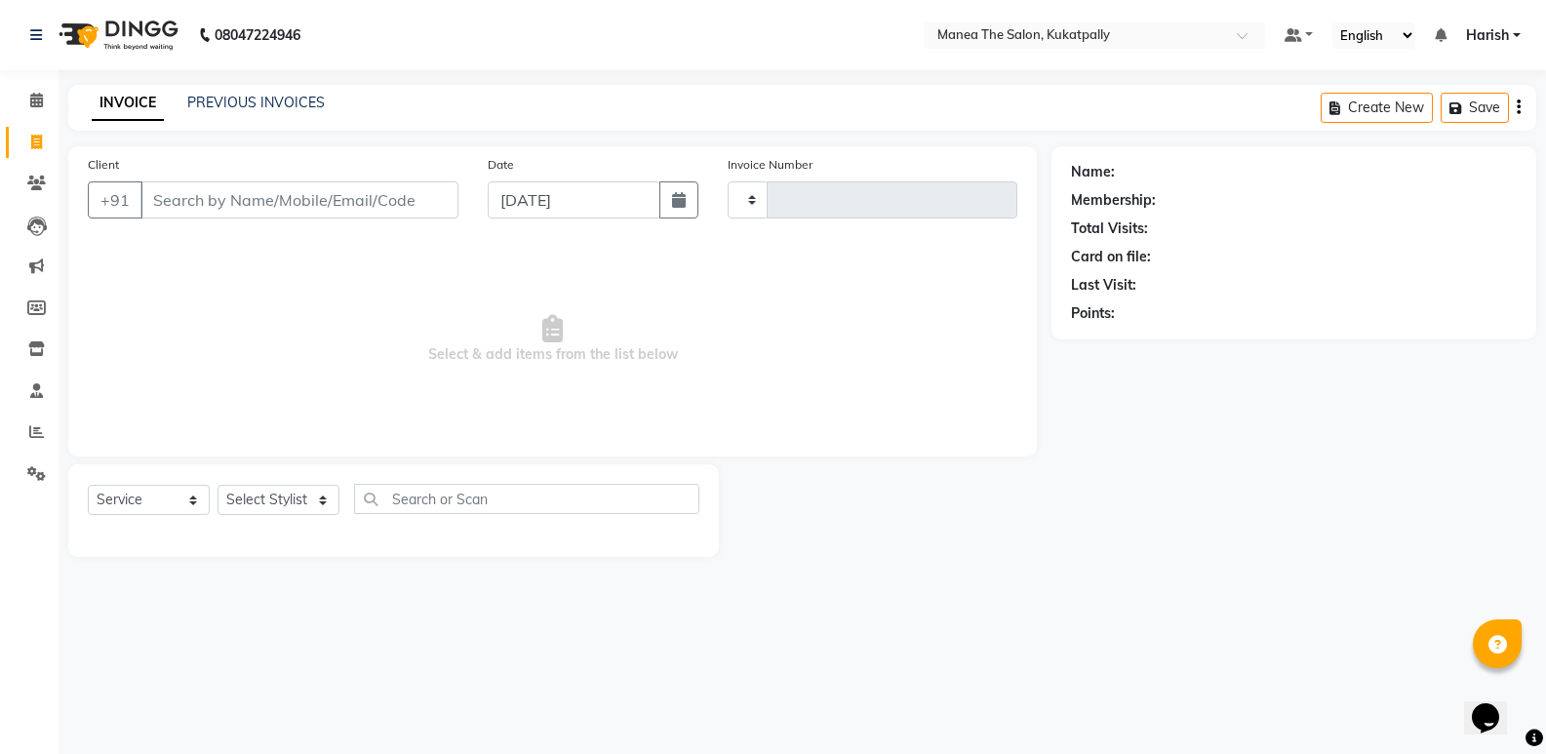
type input "0174"
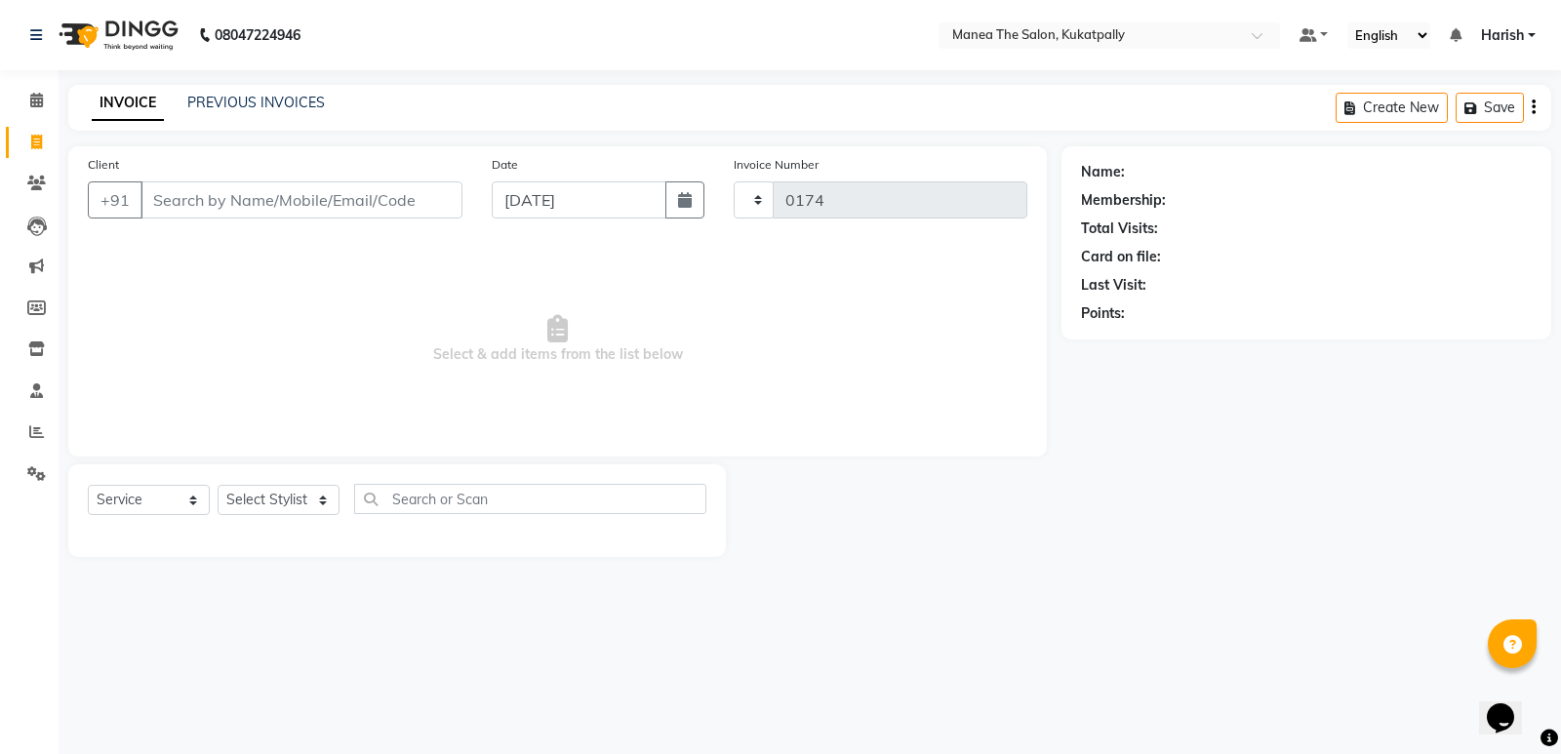
select select "5471"
